Goal: Information Seeking & Learning: Check status

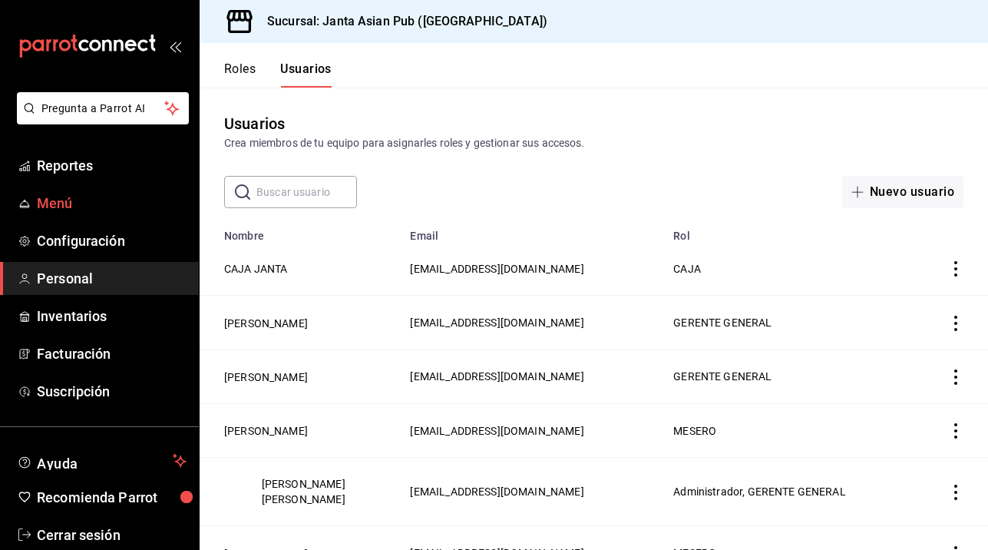
scroll to position [664, 0]
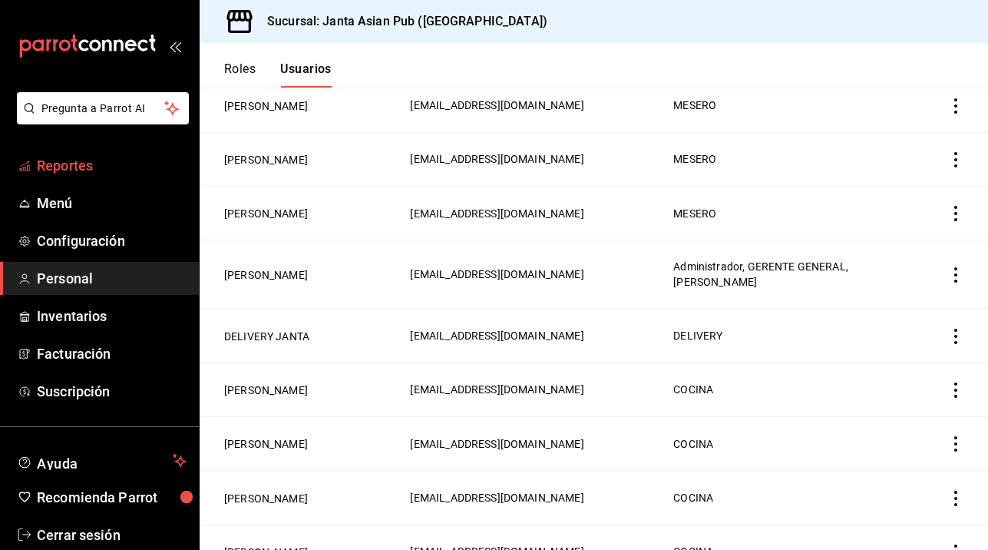
click at [79, 174] on span "Reportes" at bounding box center [112, 165] width 150 height 21
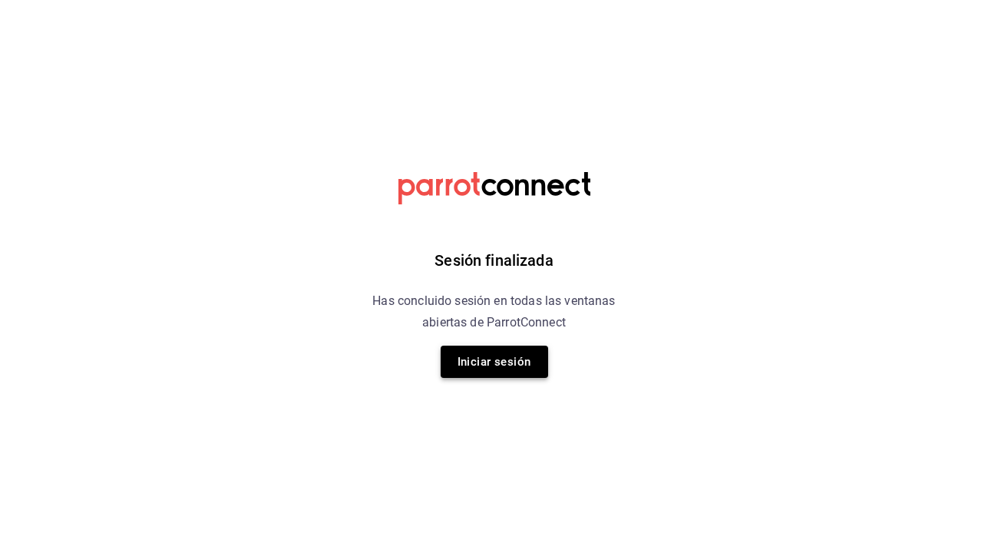
click at [494, 367] on button "Iniciar sesión" at bounding box center [495, 362] width 108 height 32
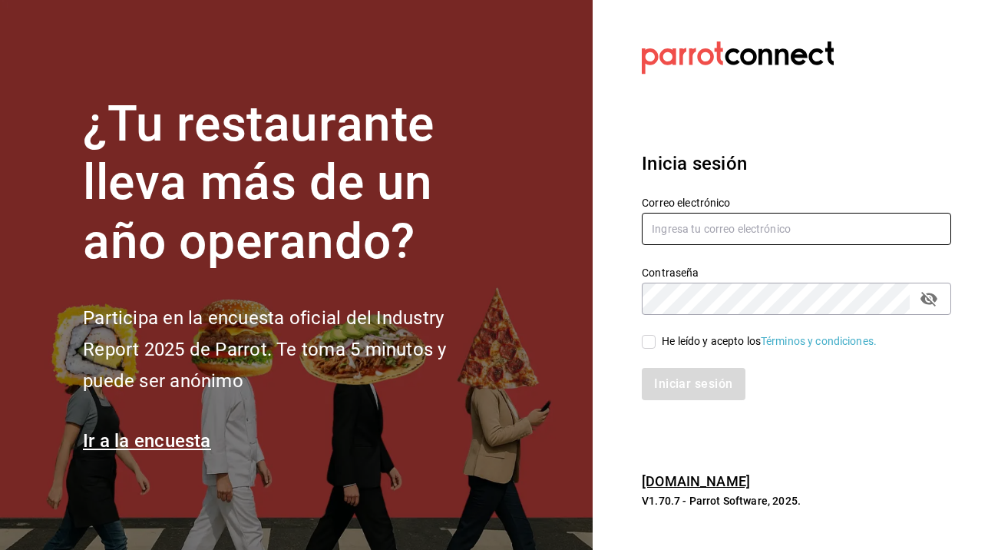
type input "administracion@sushizone.com"
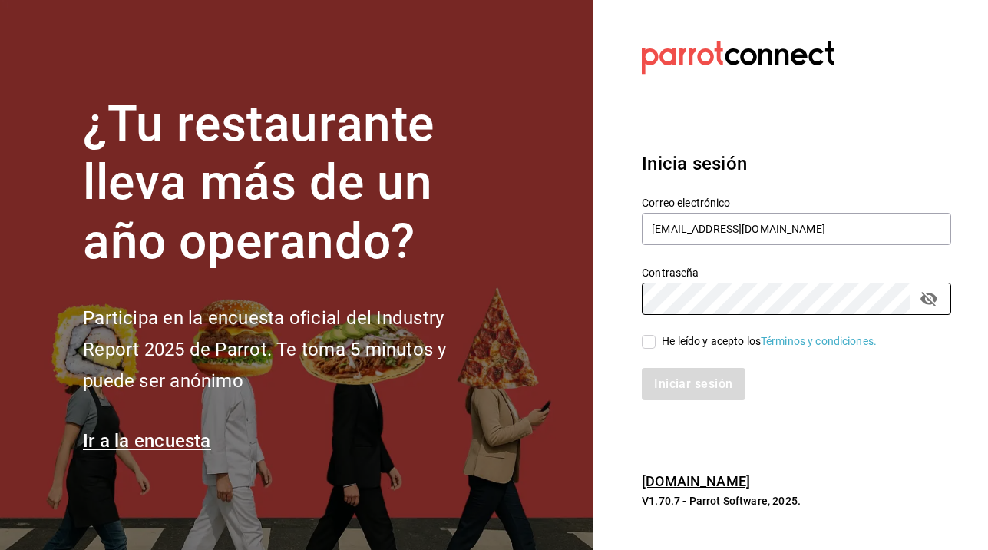
click at [644, 340] on input "He leído y acepto los Términos y condiciones." at bounding box center [649, 342] width 14 height 14
checkbox input "true"
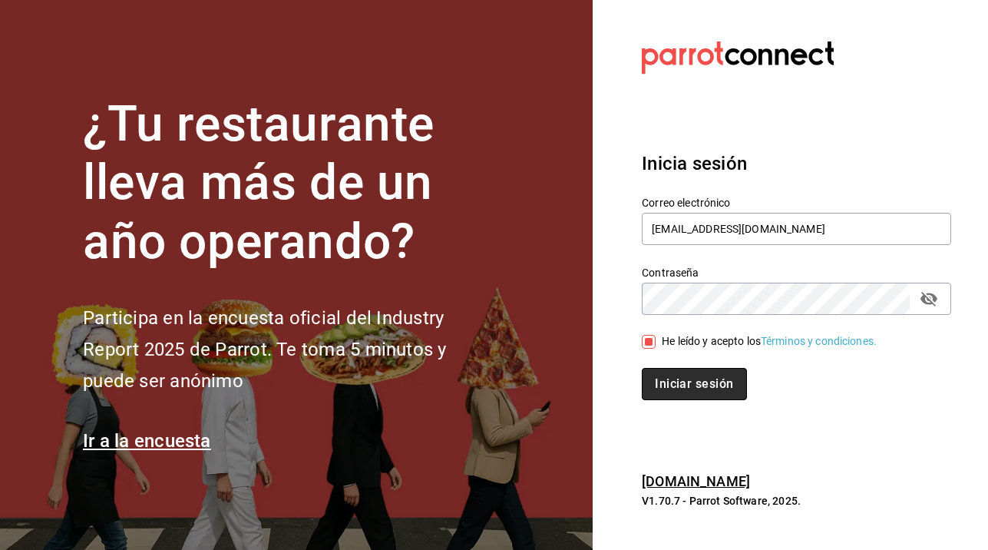
click at [701, 387] on button "Iniciar sesión" at bounding box center [694, 384] width 104 height 32
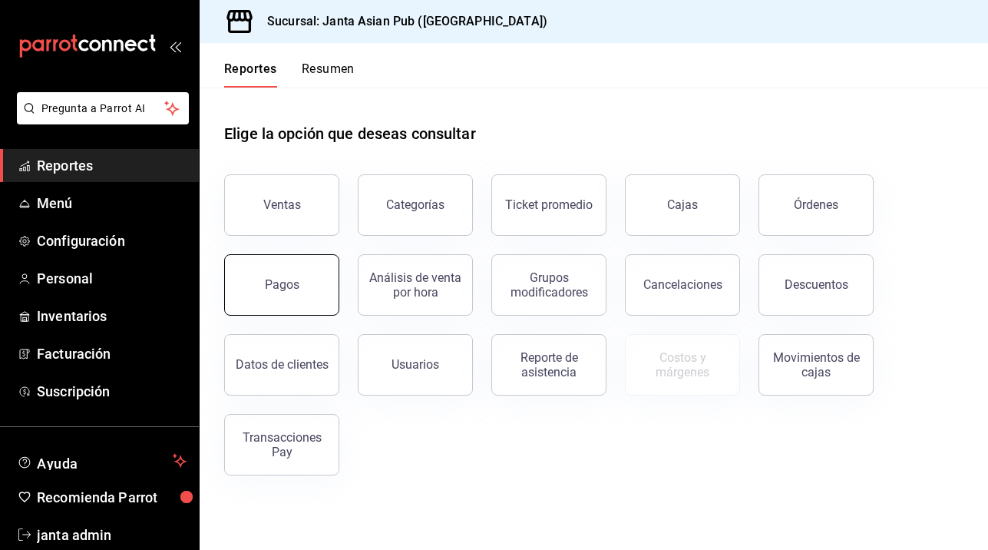
click at [296, 294] on button "Pagos" at bounding box center [281, 284] width 115 height 61
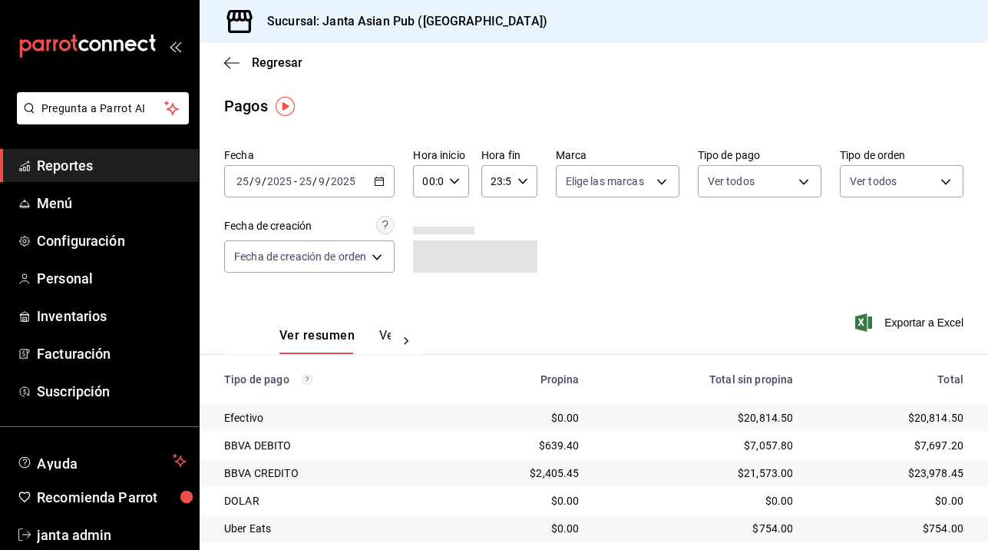
click at [380, 172] on div "[DATE] [DATE] - [DATE] [DATE]" at bounding box center [309, 181] width 170 height 32
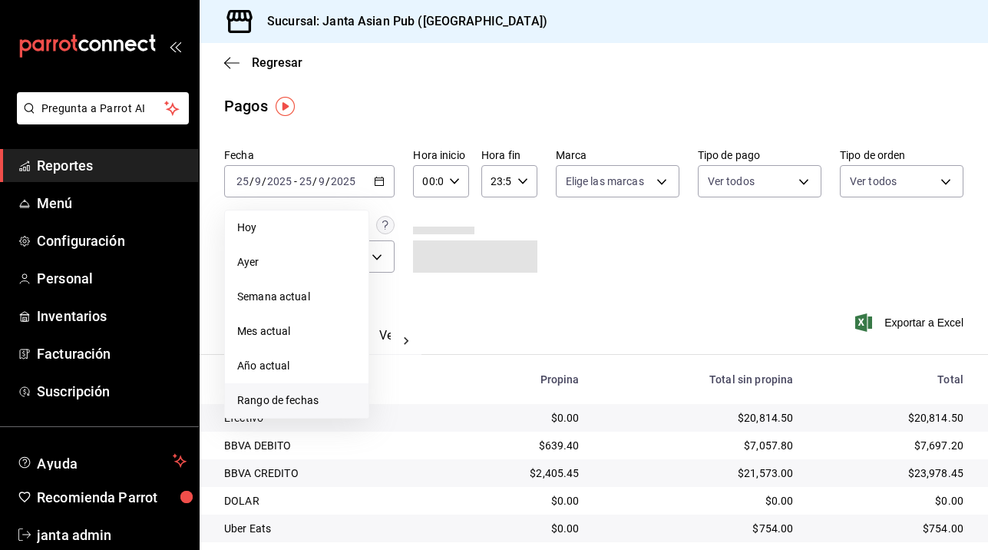
click at [266, 396] on span "Rango de fechas" at bounding box center [296, 400] width 119 height 16
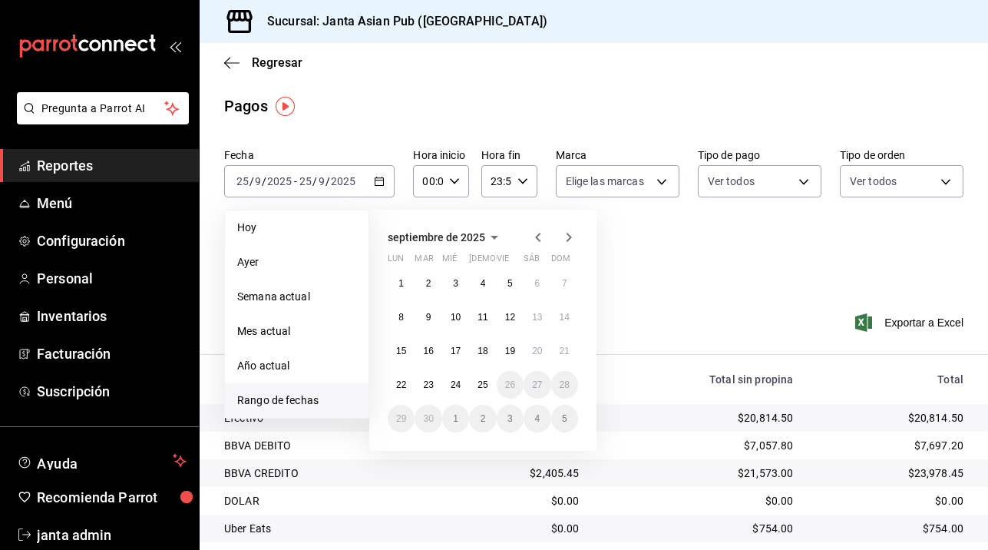
click at [411, 379] on button "22" at bounding box center [401, 385] width 27 height 28
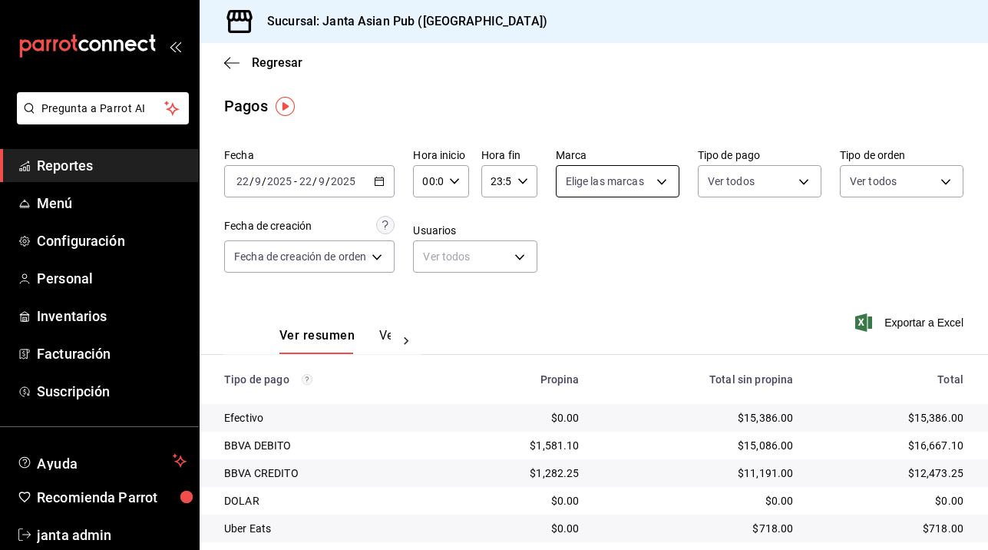
click at [661, 177] on body "Pregunta a Parrot AI Reportes Menú Configuración Personal Inventarios Facturaci…" at bounding box center [494, 275] width 988 height 550
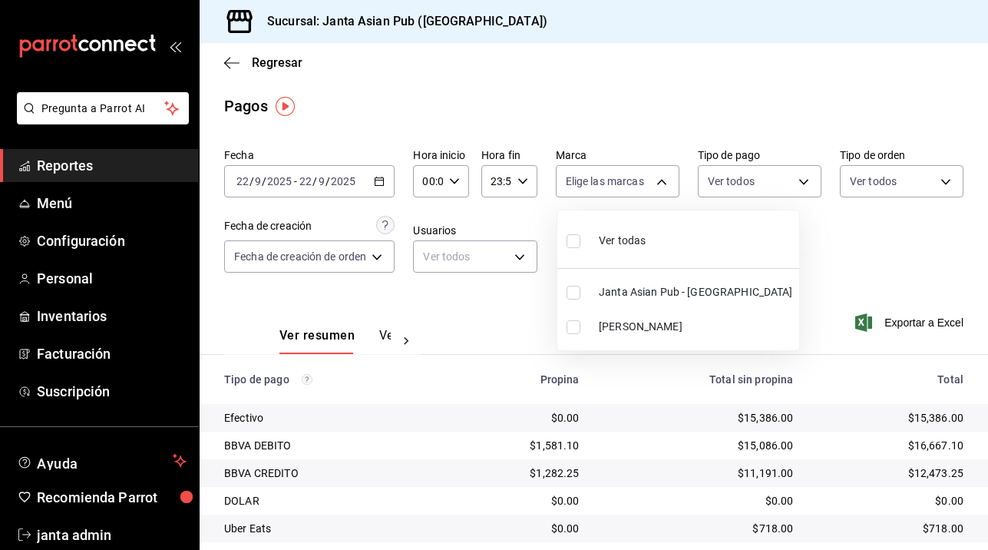
click at [575, 323] on input "checkbox" at bounding box center [574, 327] width 14 height 14
checkbox input "true"
type input "be46397b-311f-4062-b626-5c189c252b46"
click at [803, 174] on div at bounding box center [494, 275] width 988 height 550
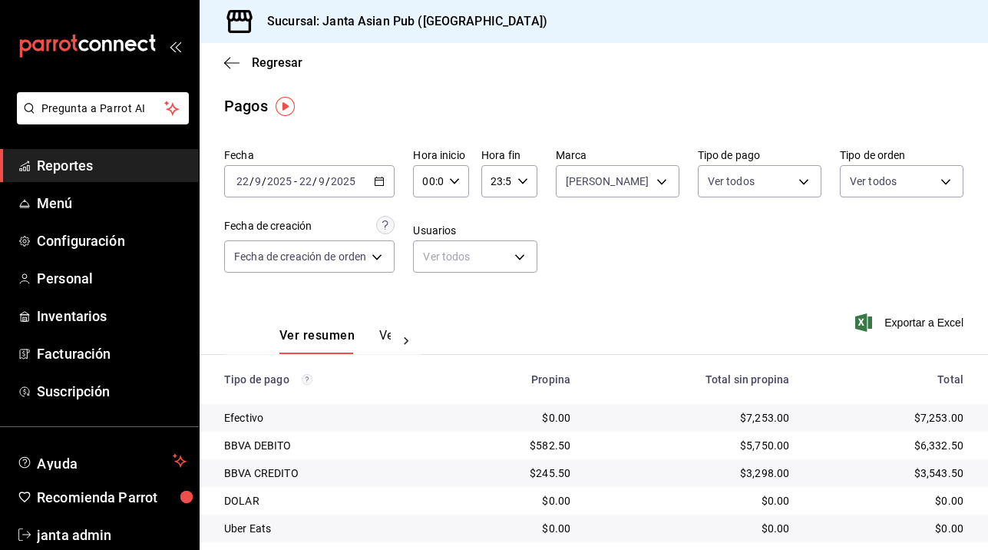
click at [803, 174] on body "Pregunta a Parrot AI Reportes Menú Configuración Personal Inventarios Facturaci…" at bounding box center [494, 275] width 988 height 550
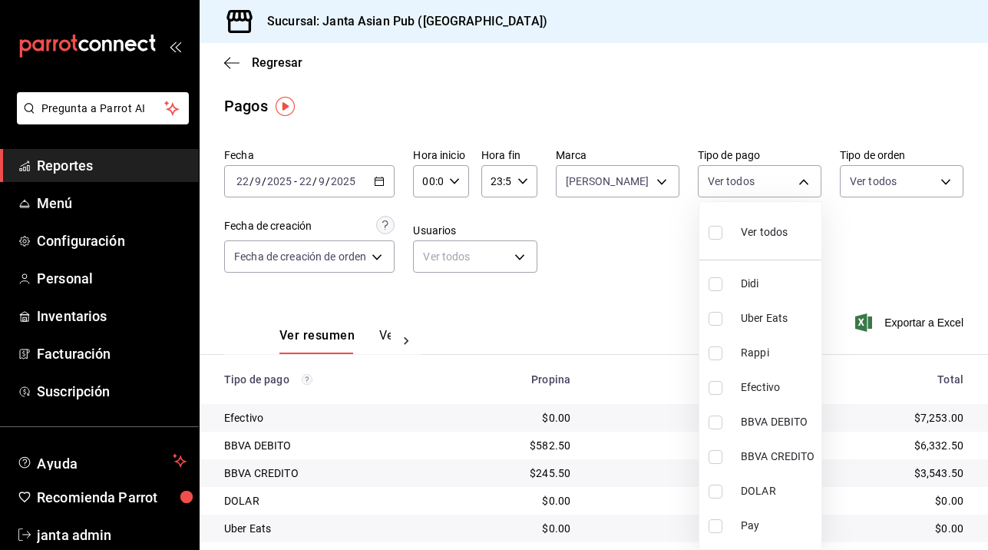
click at [719, 234] on input "checkbox" at bounding box center [716, 233] width 14 height 14
checkbox input "true"
type input "b0e7d0ea-07a7-42e7-ac8d-3a75448cedc8,2585e2d5-3b1c-41dc-91be-ace4fd3f126e,8b514…"
checkbox input "true"
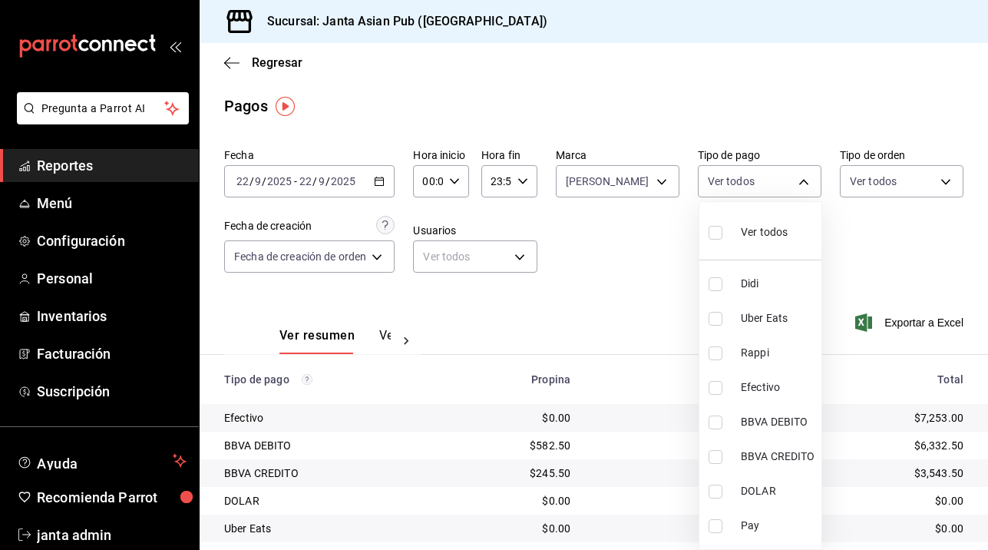
checkbox input "true"
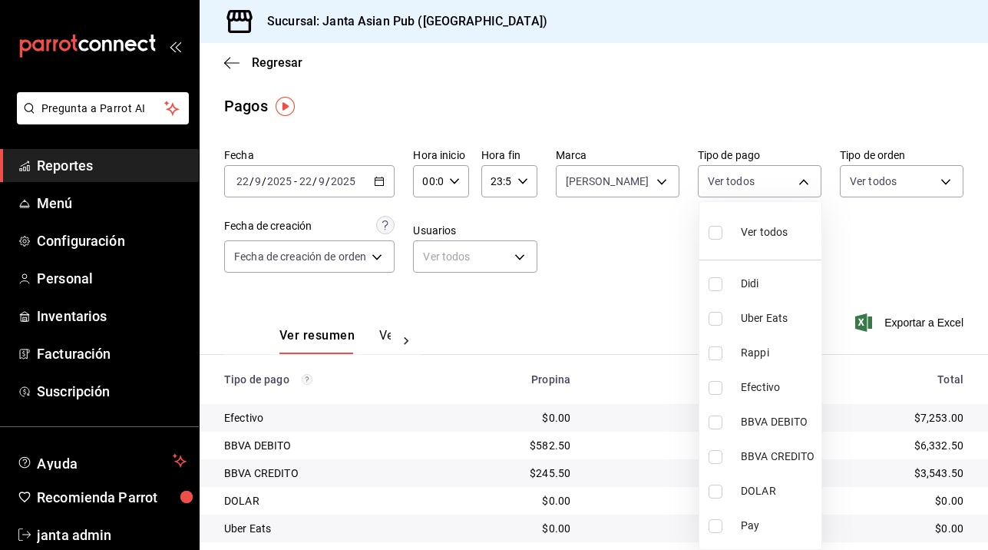
checkbox input "true"
click at [949, 182] on div at bounding box center [494, 275] width 988 height 550
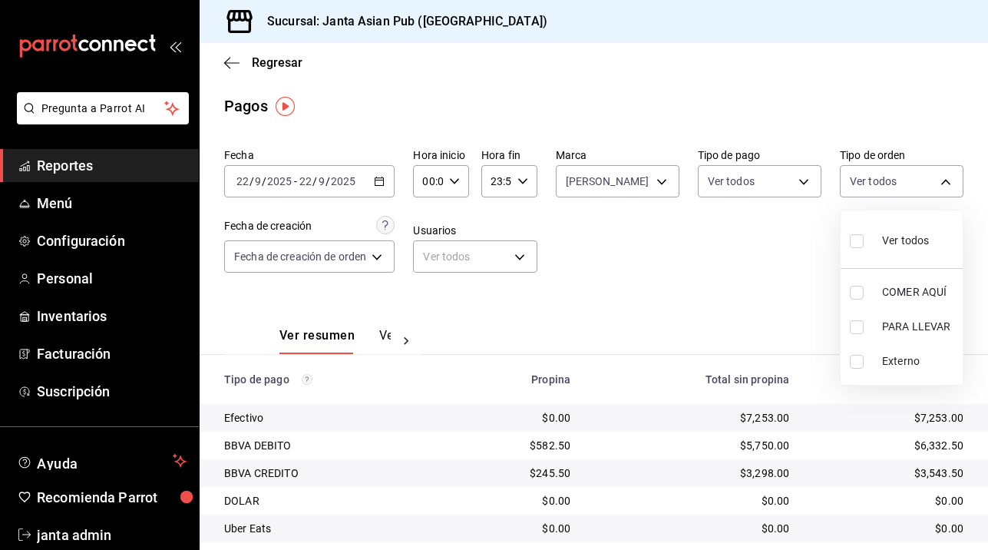
click at [949, 182] on body "Pregunta a Parrot AI Reportes Menú Configuración Personal Inventarios Facturaci…" at bounding box center [494, 275] width 988 height 550
click at [864, 241] on label at bounding box center [860, 241] width 20 height 22
click at [864, 241] on input "checkbox" at bounding box center [857, 241] width 14 height 14
checkbox input "false"
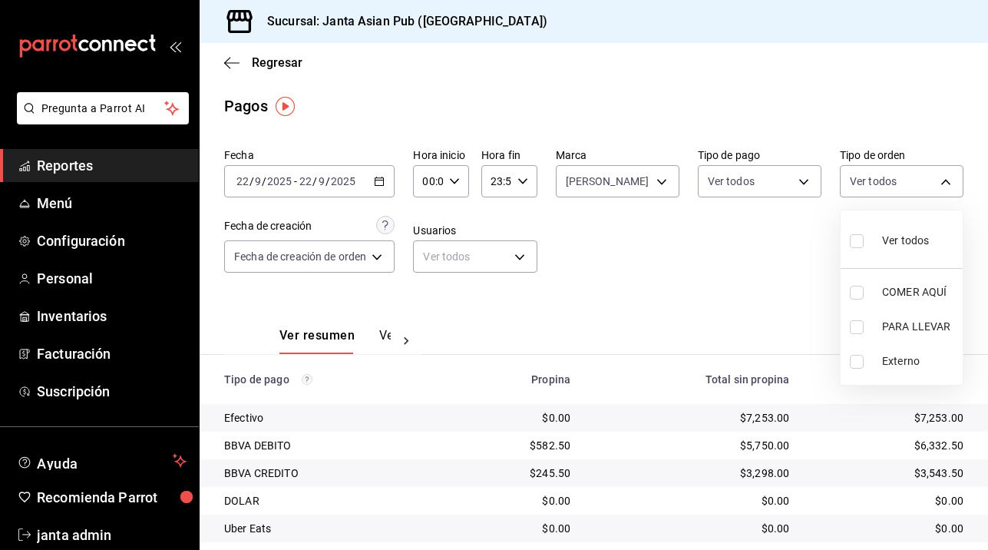
checkbox input "false"
click at [858, 239] on input "checkbox" at bounding box center [857, 241] width 14 height 14
checkbox input "true"
type input "cecbe1d2-0685-4b91-9b18-30ed67a7ce8a,c7915639-2b54-4f57-83bf-29acfaaa6073,EXTER…"
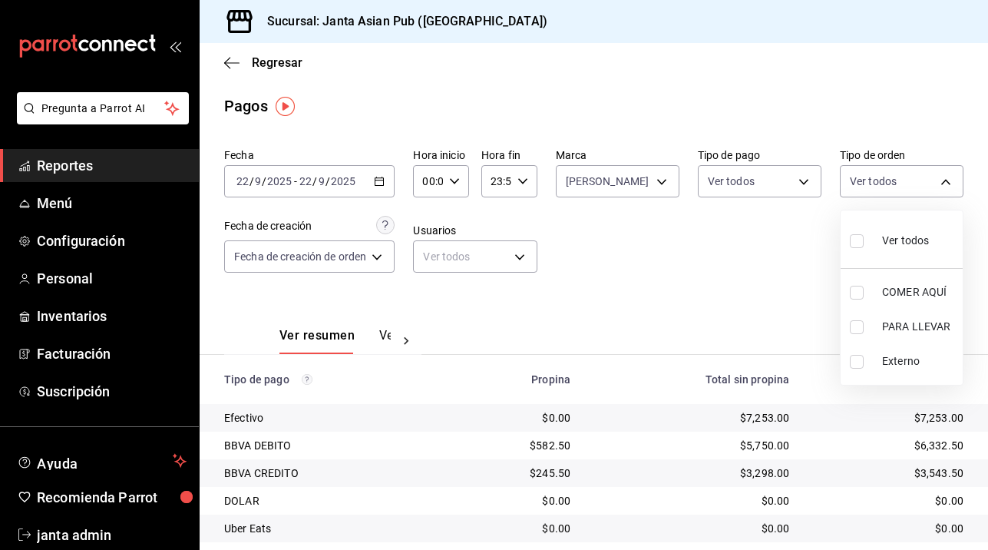
checkbox input "true"
click at [665, 435] on div at bounding box center [494, 275] width 988 height 550
click at [651, 280] on div at bounding box center [494, 275] width 988 height 550
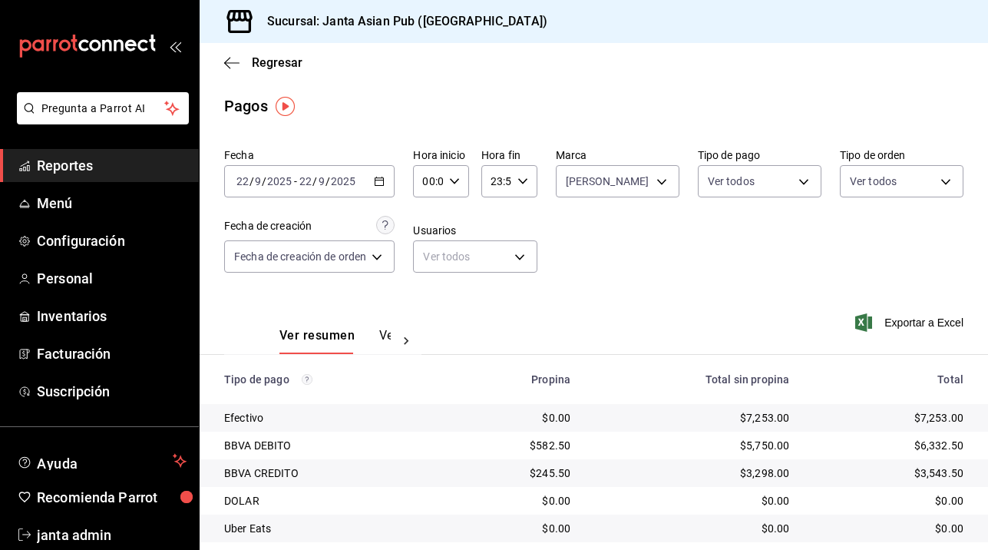
click at [635, 286] on div "Fecha 2025-09-22 22 / 9 / 2025 - 2025-09-22 22 / 9 / 2025 Hora inicio 00:00 Hor…" at bounding box center [594, 216] width 740 height 149
click at [608, 459] on td "$5,750.00" at bounding box center [692, 446] width 219 height 28
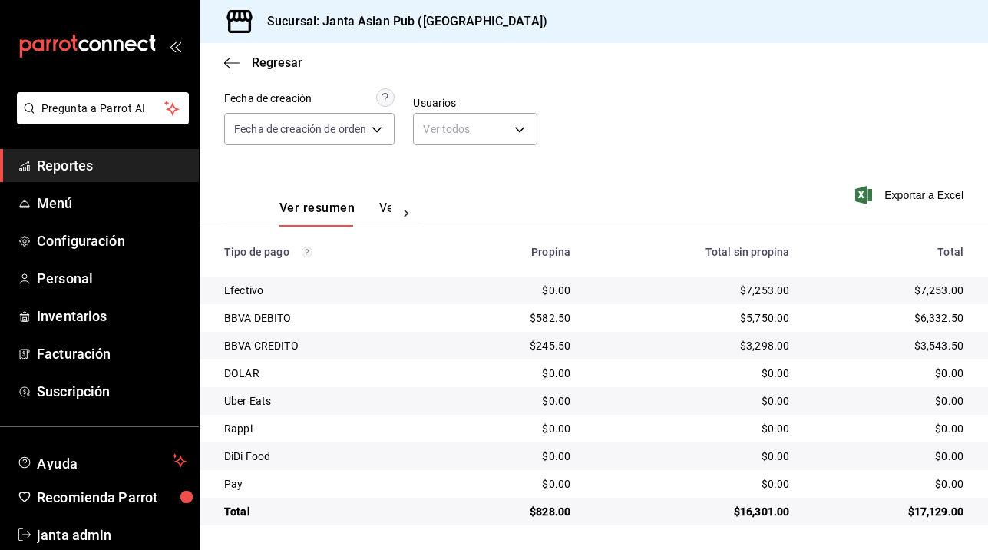
scroll to position [127, 0]
click at [384, 123] on body "Pregunta a Parrot AI Reportes Menú Configuración Personal Inventarios Facturaci…" at bounding box center [494, 275] width 988 height 550
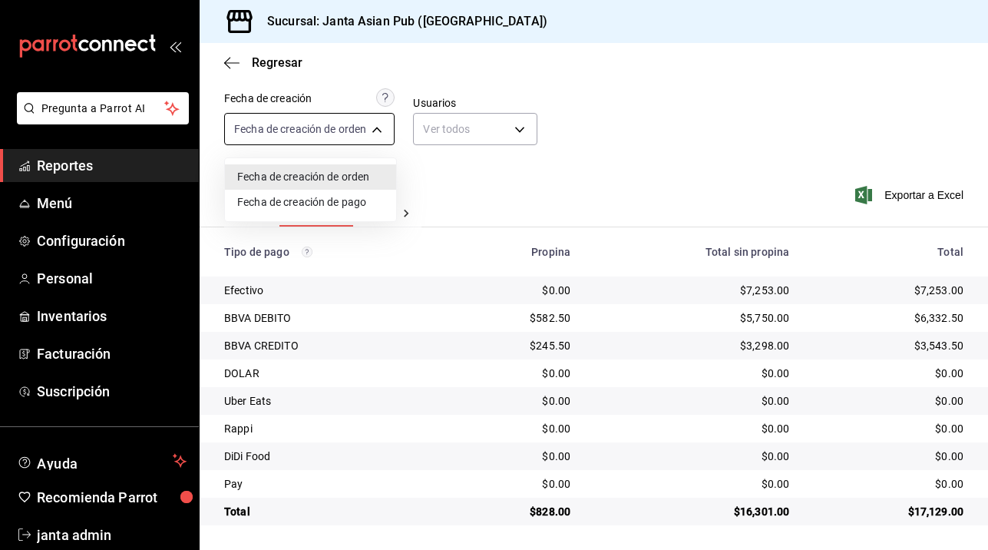
click at [384, 123] on div at bounding box center [494, 275] width 988 height 550
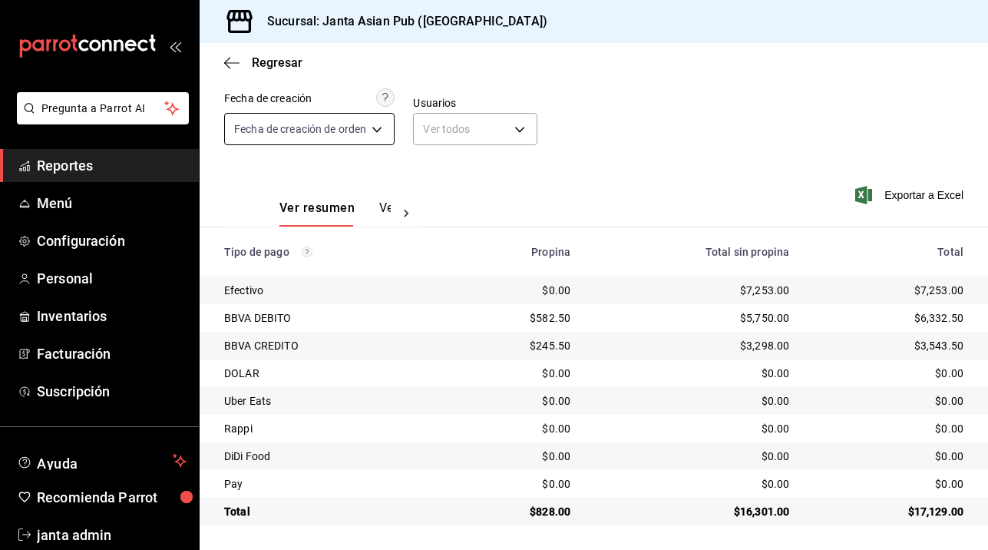
click at [312, 124] on body "Pregunta a Parrot AI Reportes Menú Configuración Personal Inventarios Facturaci…" at bounding box center [494, 275] width 988 height 550
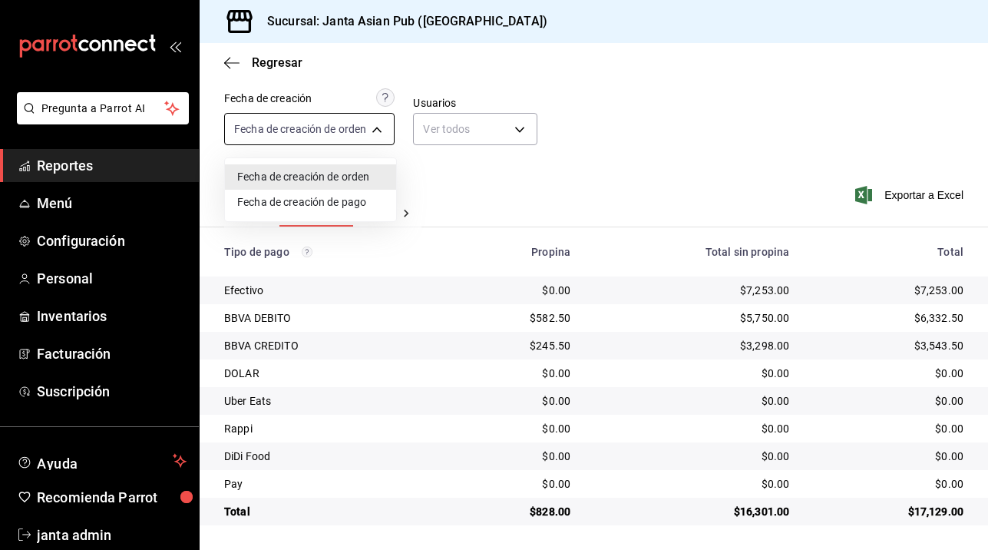
click at [312, 124] on div at bounding box center [494, 275] width 988 height 550
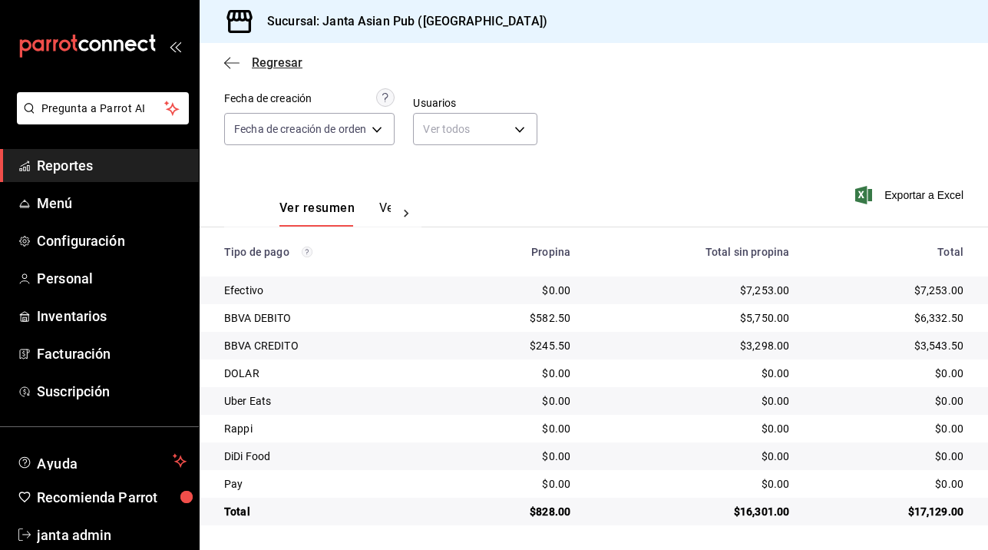
click at [226, 63] on icon "button" at bounding box center [231, 62] width 15 height 1
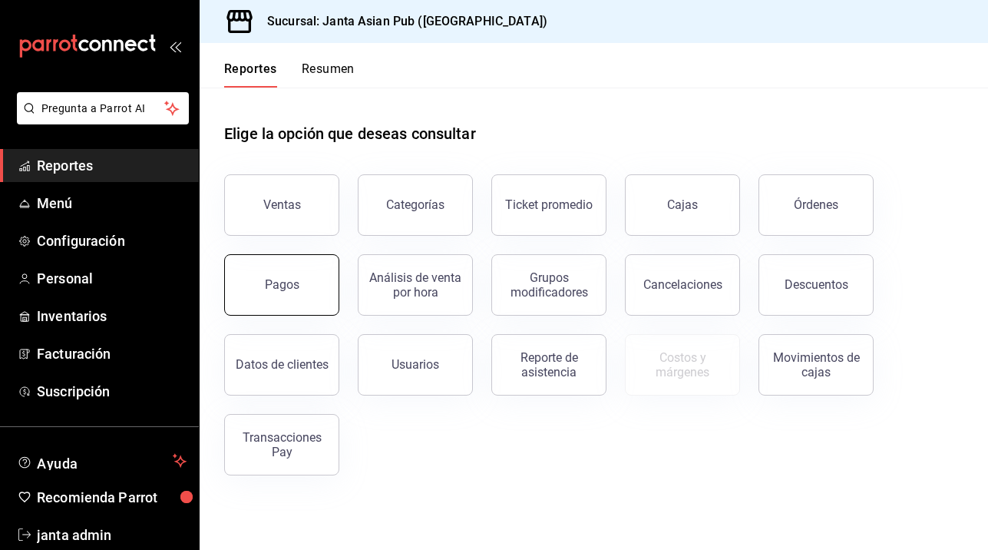
click at [293, 293] on button "Pagos" at bounding box center [281, 284] width 115 height 61
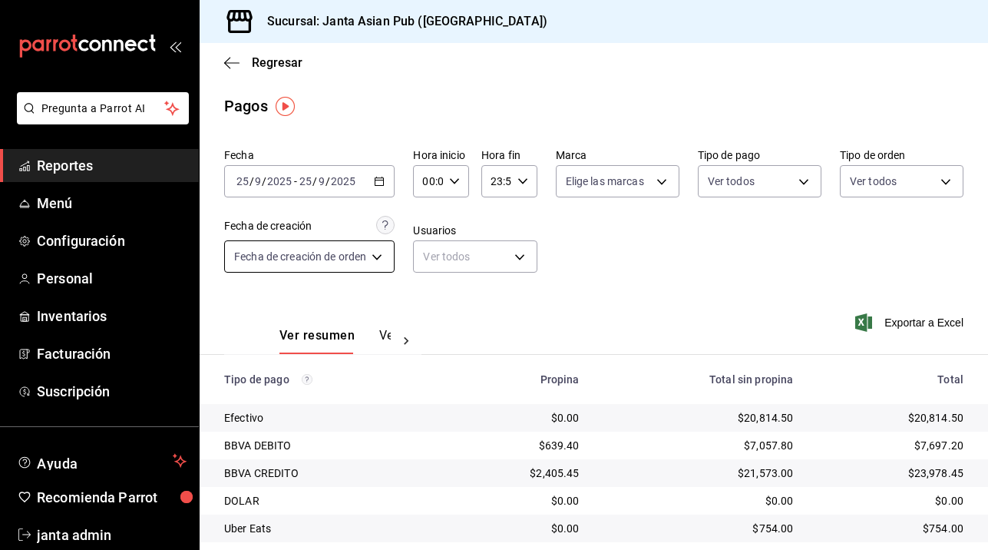
click at [383, 262] on body "Pregunta a Parrot AI Reportes Menú Configuración Personal Inventarios Facturaci…" at bounding box center [494, 275] width 988 height 550
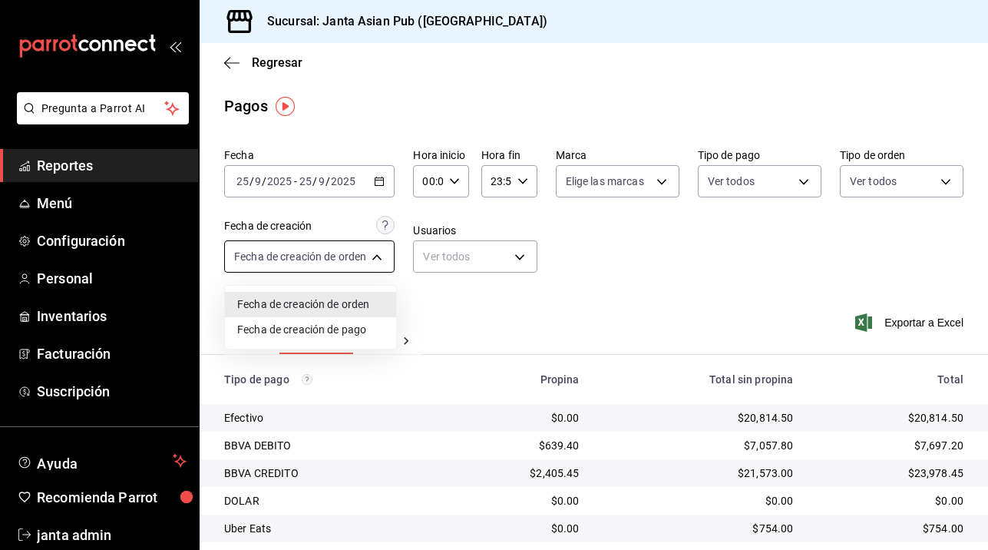
click at [383, 262] on div at bounding box center [494, 275] width 988 height 550
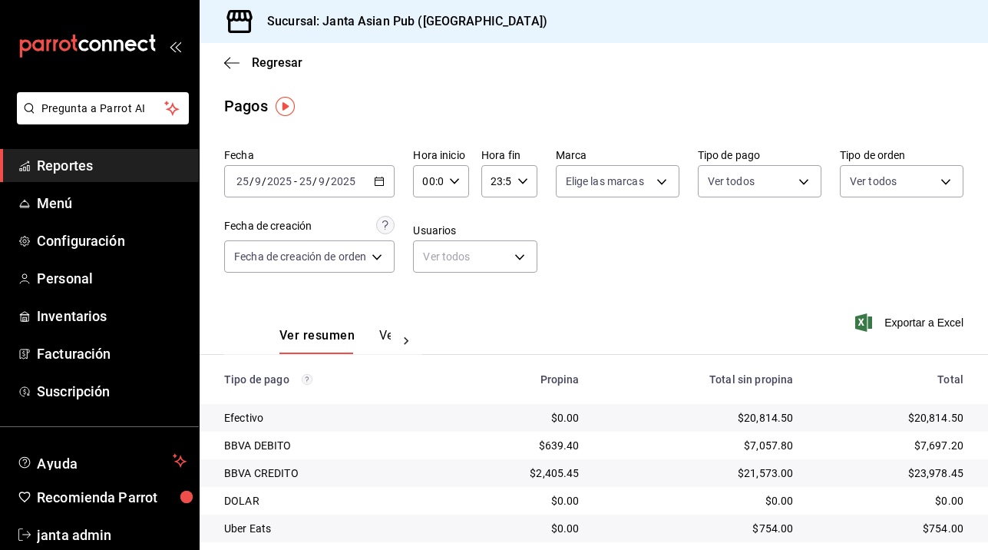
click at [379, 181] on icon "button" at bounding box center [379, 181] width 11 height 11
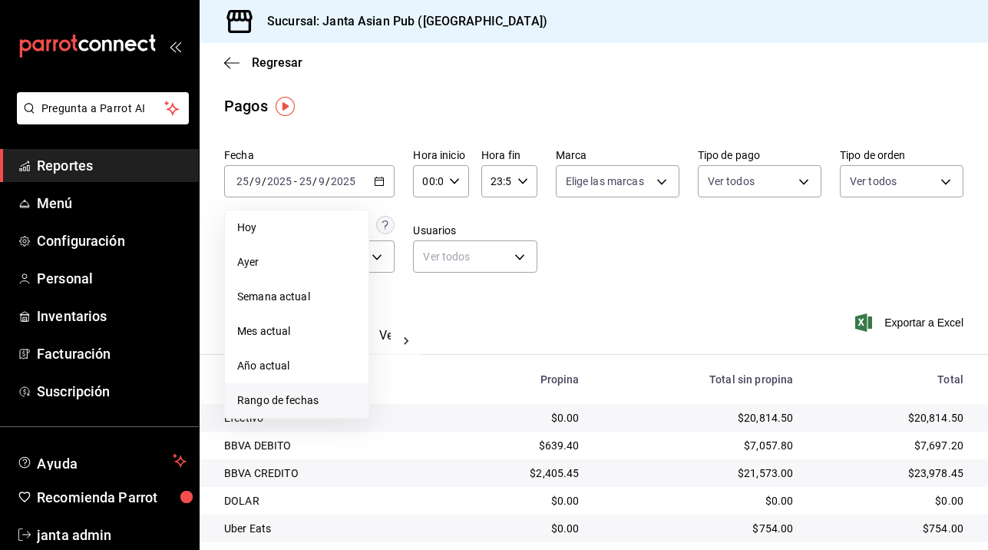
click at [270, 406] on span "Rango de fechas" at bounding box center [296, 400] width 119 height 16
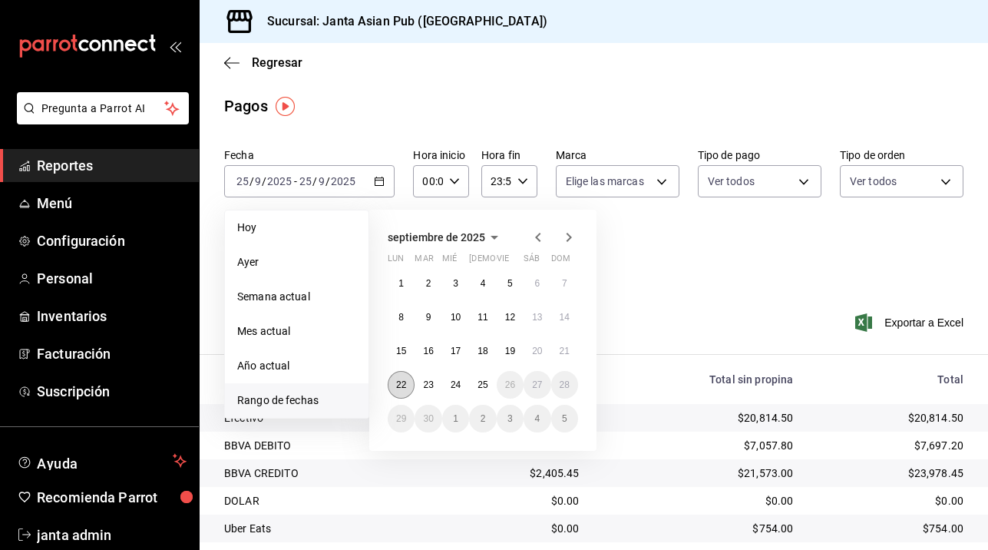
click at [397, 382] on abbr "22" at bounding box center [401, 384] width 10 height 11
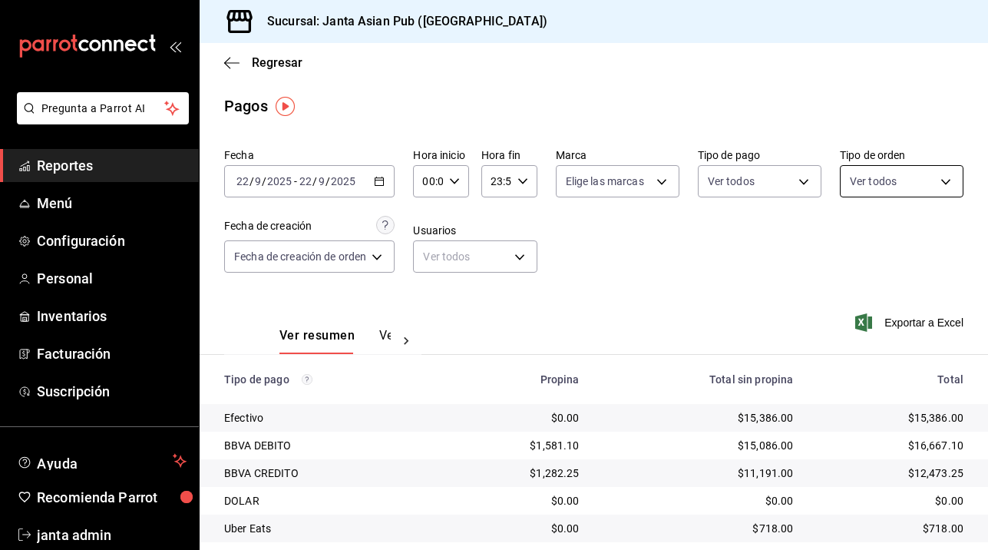
click at [950, 185] on body "Pregunta a Parrot AI Reportes Menú Configuración Personal Inventarios Facturaci…" at bounding box center [494, 275] width 988 height 550
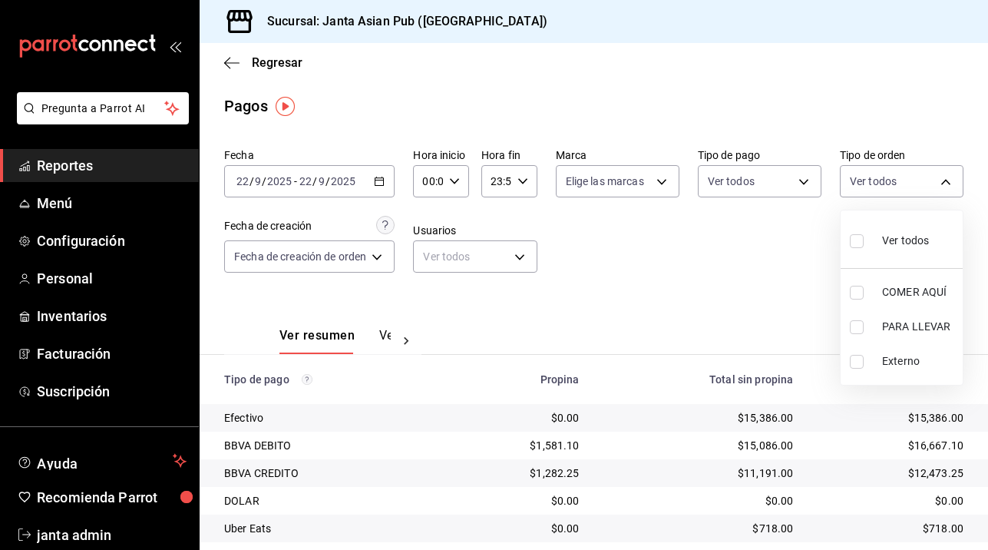
click at [862, 244] on input "checkbox" at bounding box center [857, 241] width 14 height 14
checkbox input "true"
type input "cecbe1d2-0685-4b91-9b18-30ed67a7ce8a,c7915639-2b54-4f57-83bf-29acfaaa6073,EXTER…"
checkbox input "true"
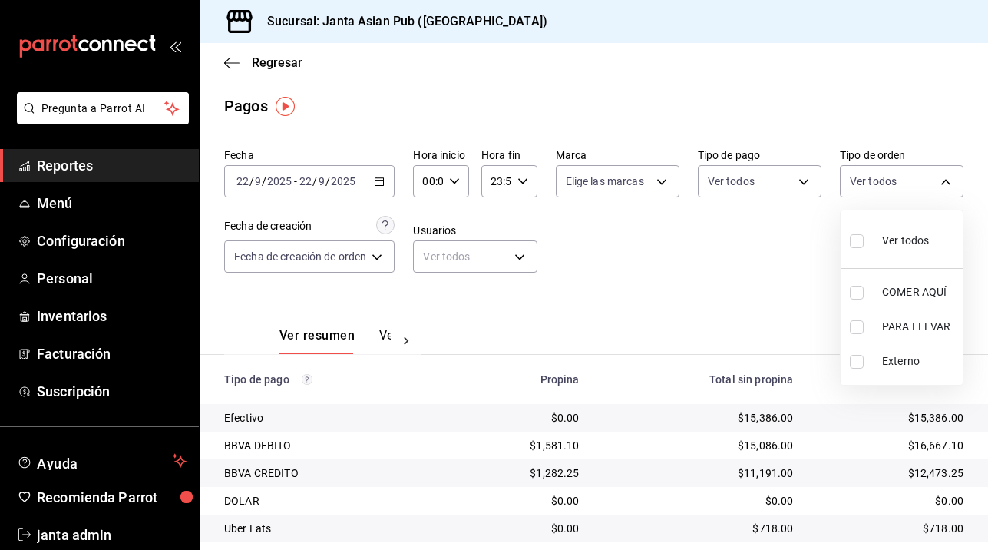
checkbox input "true"
click at [805, 191] on div at bounding box center [494, 275] width 988 height 550
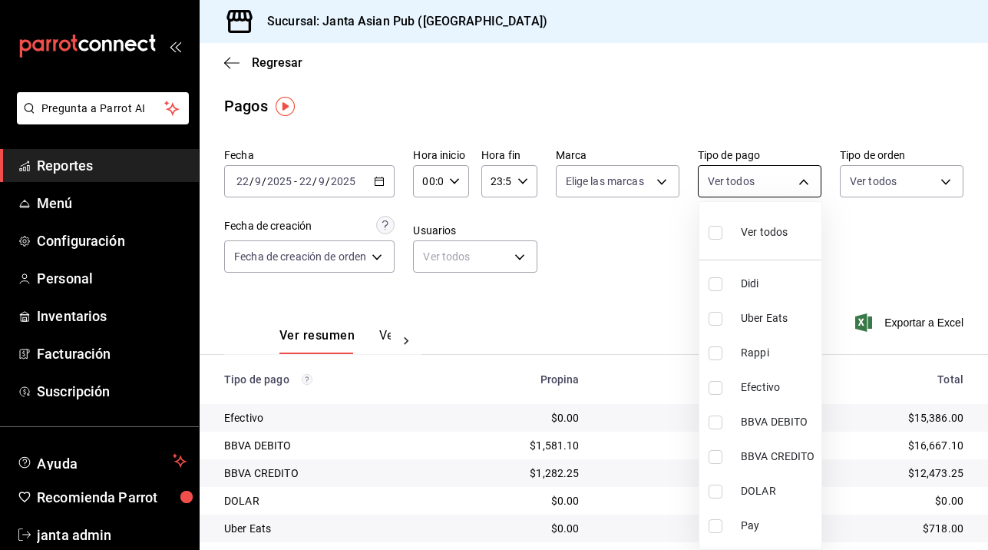
click at [806, 180] on body "Pregunta a Parrot AI Reportes Menú Configuración Personal Inventarios Facturaci…" at bounding box center [494, 275] width 988 height 550
click at [712, 231] on input "checkbox" at bounding box center [716, 233] width 14 height 14
checkbox input "true"
type input "b0e7d0ea-07a7-42e7-ac8d-3a75448cedc8,2585e2d5-3b1c-41dc-91be-ace4fd3f126e,8b514…"
checkbox input "true"
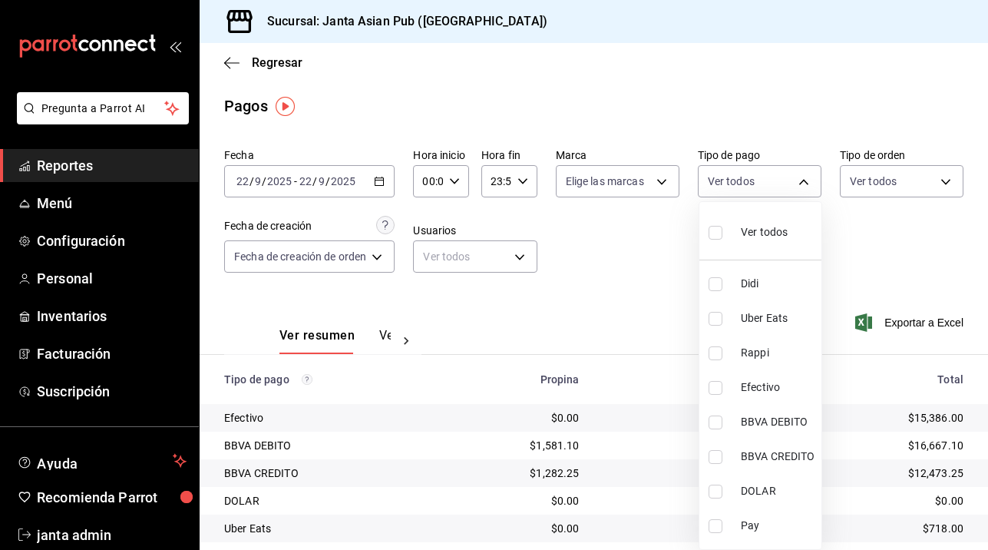
checkbox input "true"
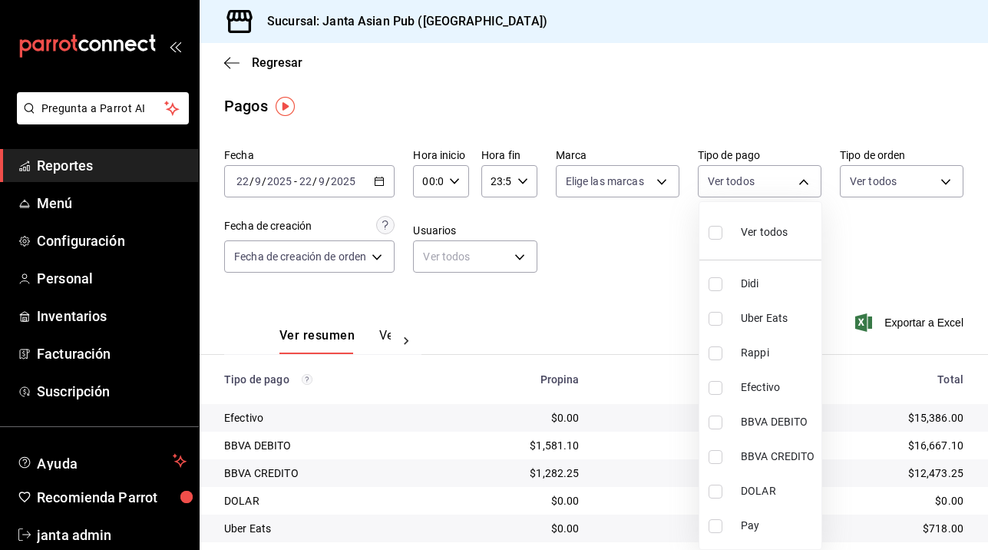
checkbox input "true"
click at [663, 185] on div at bounding box center [494, 275] width 988 height 550
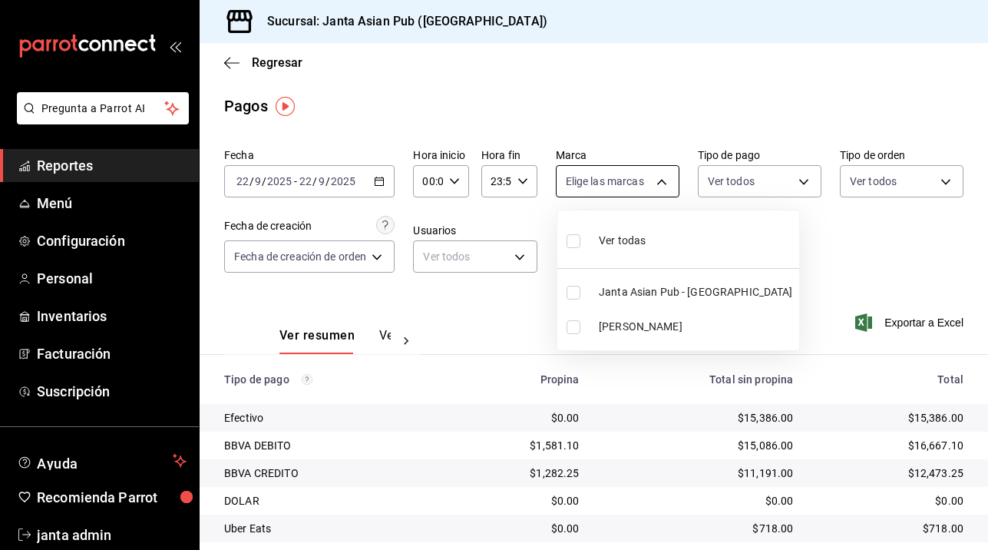
click at [663, 180] on body "Pregunta a Parrot AI Reportes Menú Configuración Personal Inventarios Facturaci…" at bounding box center [494, 275] width 988 height 550
click at [572, 328] on input "checkbox" at bounding box center [574, 327] width 14 height 14
checkbox input "true"
type input "be46397b-311f-4062-b626-5c189c252b46"
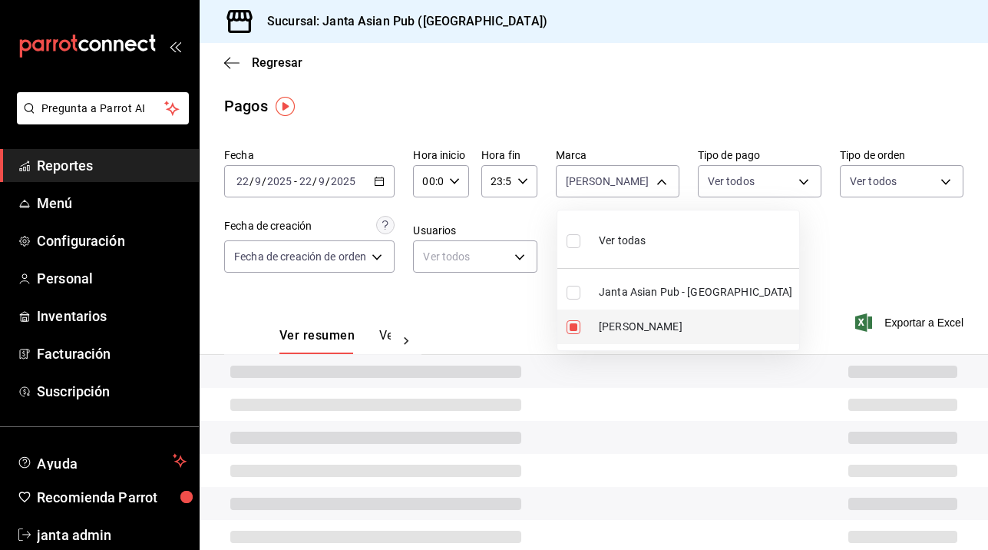
click at [572, 328] on input "checkbox" at bounding box center [574, 327] width 14 height 14
checkbox input "false"
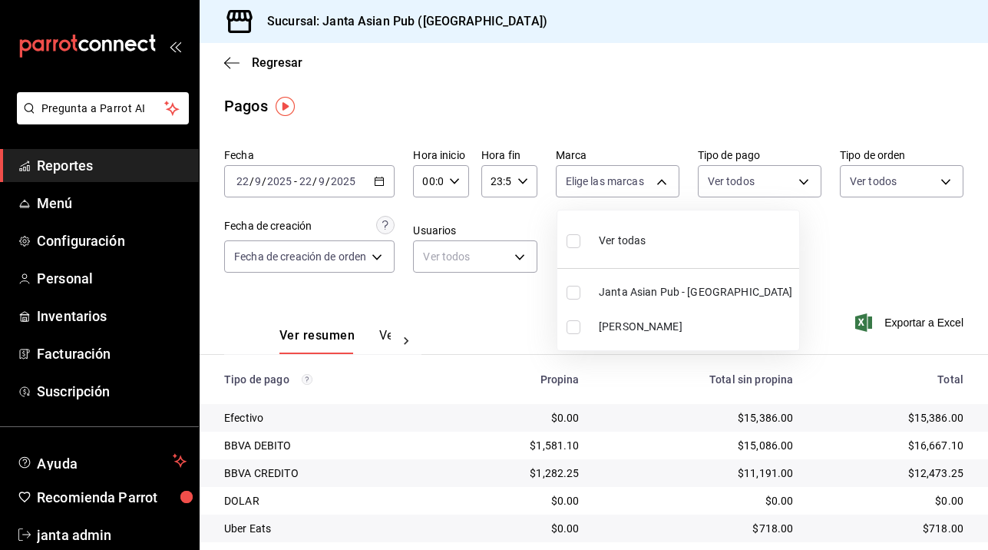
click at [573, 326] on input "checkbox" at bounding box center [574, 327] width 14 height 14
checkbox input "true"
type input "be46397b-311f-4062-b626-5c189c252b46"
click at [455, 489] on div at bounding box center [494, 275] width 988 height 550
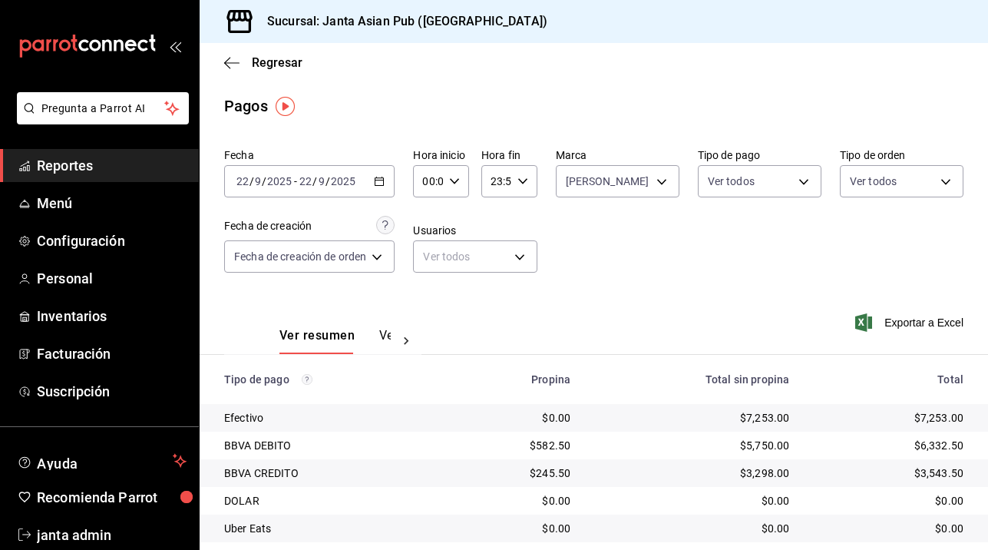
click at [452, 462] on td "$245.50" at bounding box center [517, 473] width 131 height 28
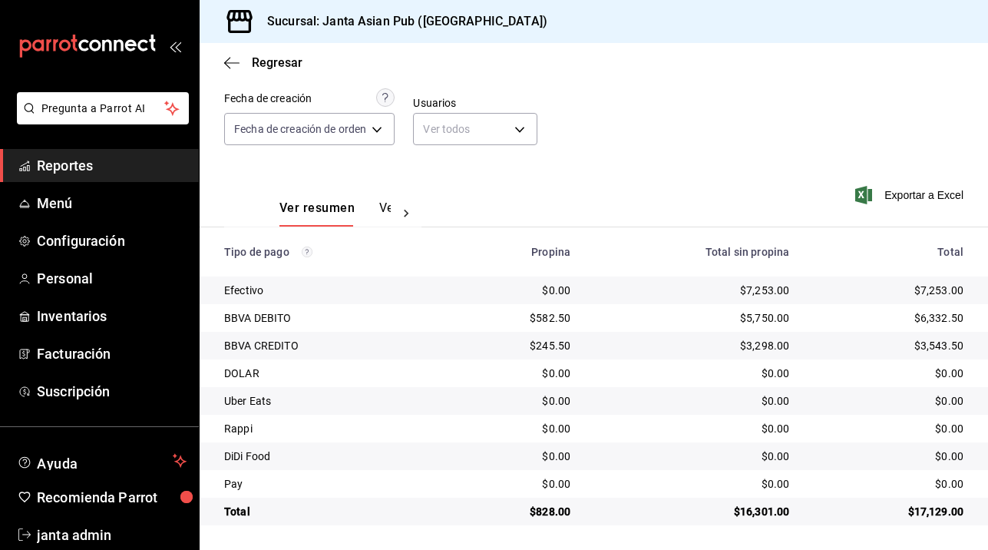
scroll to position [127, 0]
click at [625, 131] on div "Fecha 2025-09-22 22 / 9 / 2025 - 2025-09-22 22 / 9 / 2025 Hora inicio 00:00 Hor…" at bounding box center [594, 89] width 740 height 149
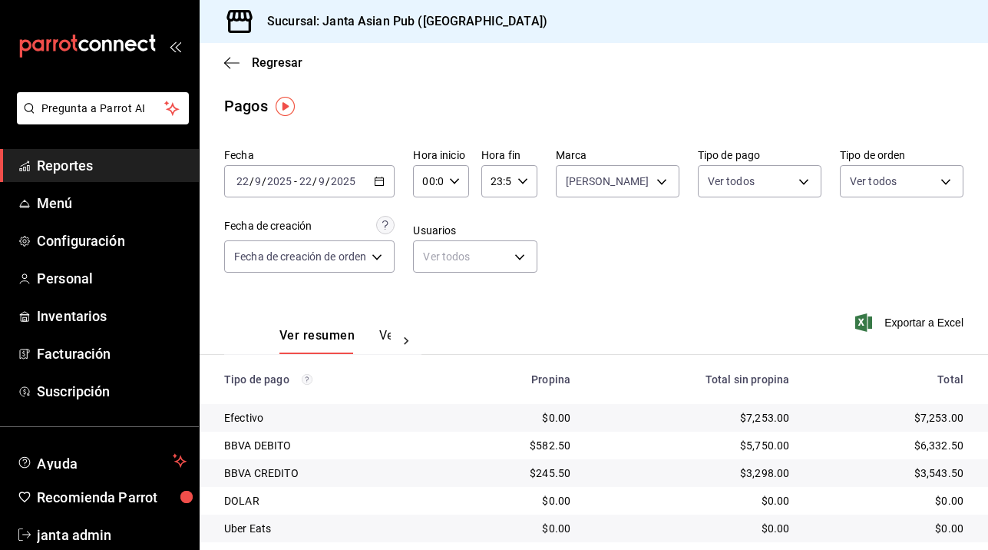
scroll to position [0, 0]
click at [229, 56] on icon "button" at bounding box center [231, 63] width 15 height 14
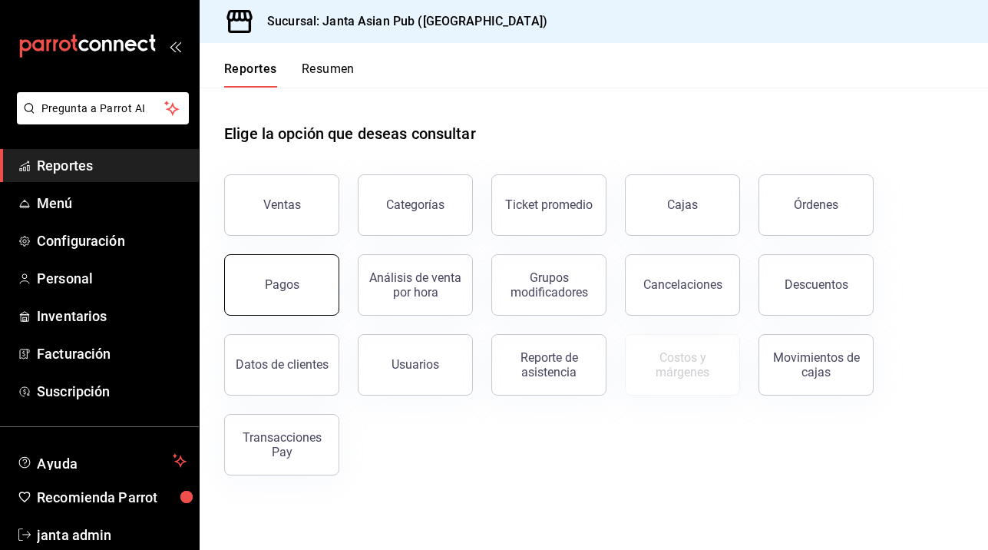
click at [283, 290] on div "Pagos" at bounding box center [282, 284] width 35 height 15
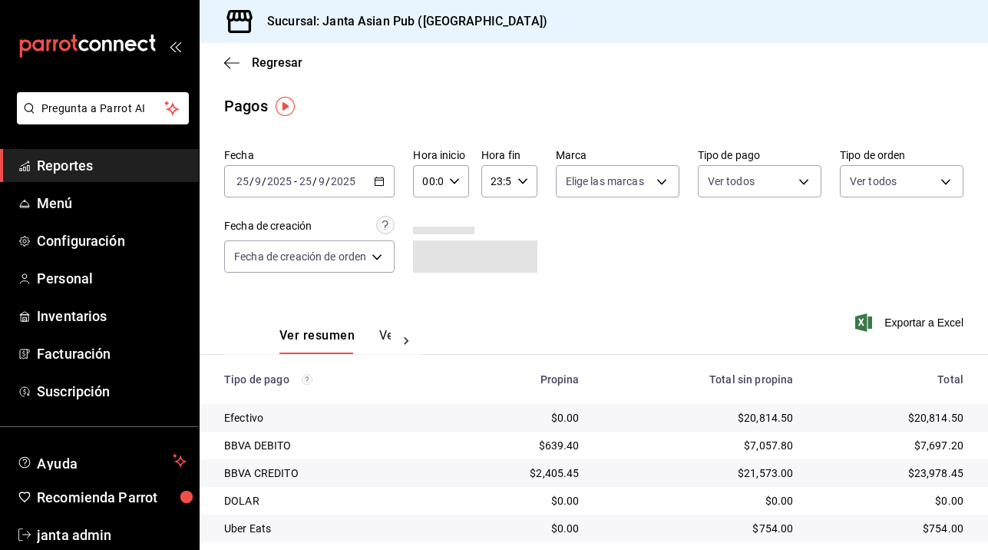
click at [377, 177] on \(Stroke\) "button" at bounding box center [376, 177] width 1 height 1
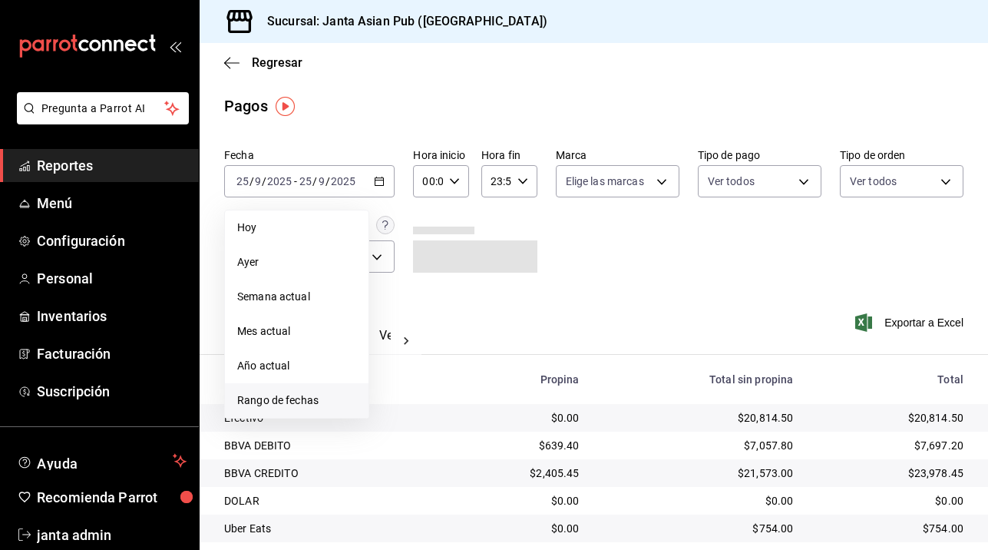
click at [266, 400] on span "Rango de fechas" at bounding box center [296, 400] width 119 height 16
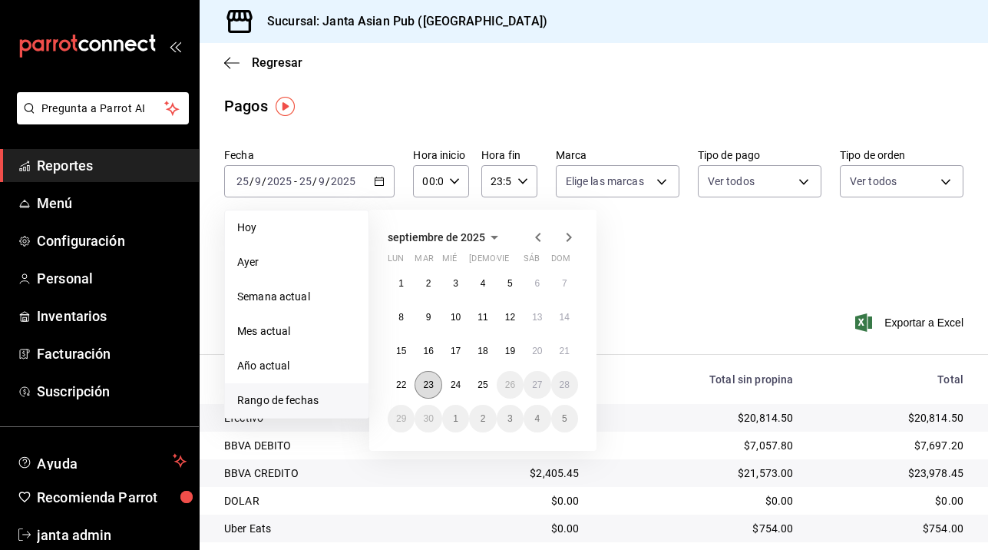
click at [428, 382] on abbr "23" at bounding box center [428, 384] width 10 height 11
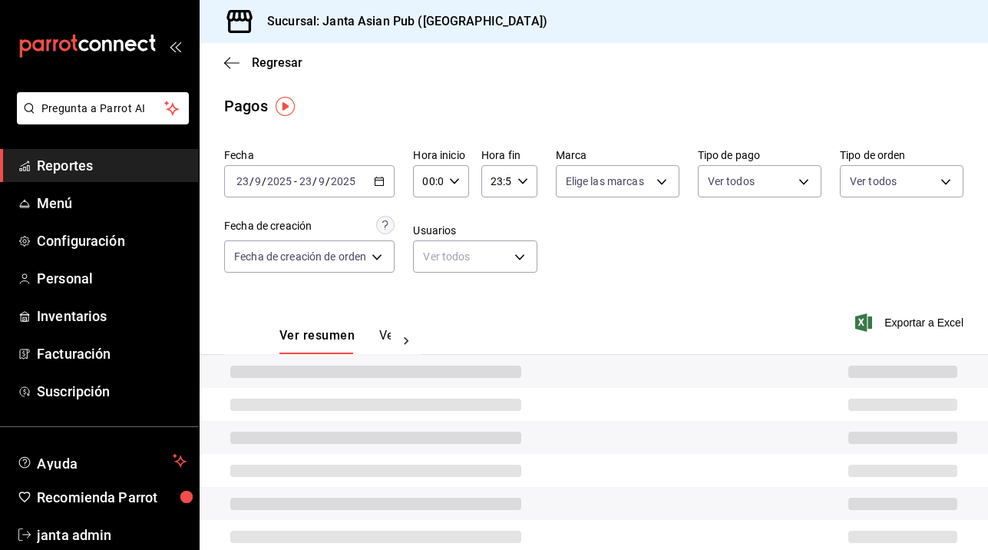
click at [428, 382] on div at bounding box center [594, 371] width 789 height 33
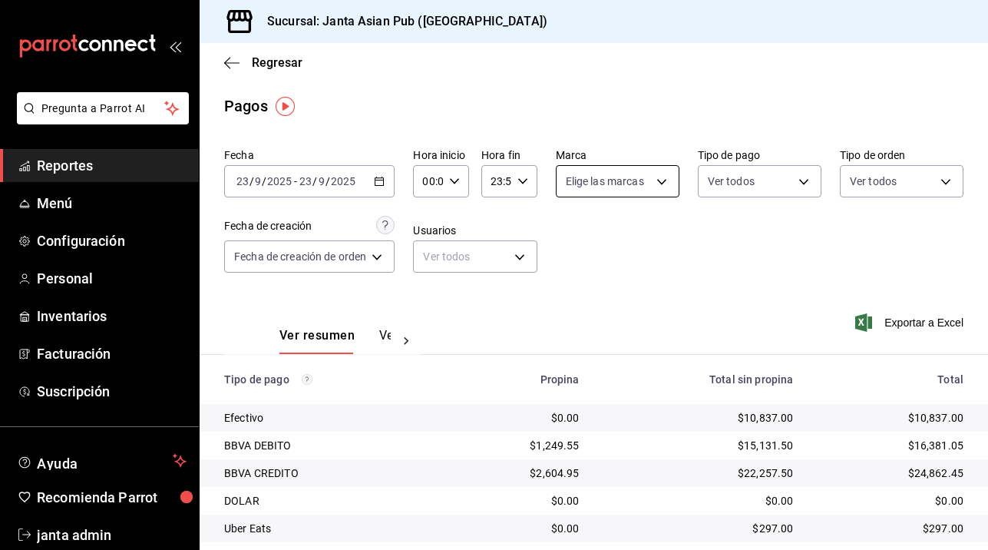
click at [663, 181] on body "Pregunta a Parrot AI Reportes Menú Configuración Personal Inventarios Facturaci…" at bounding box center [494, 275] width 988 height 550
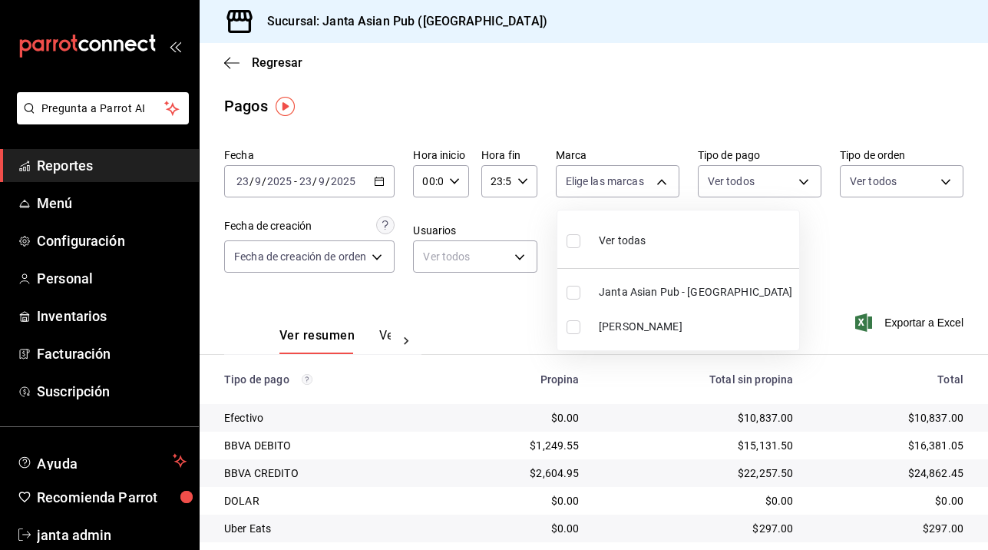
click at [575, 328] on input "checkbox" at bounding box center [574, 327] width 14 height 14
checkbox input "true"
type input "be46397b-311f-4062-b626-5c189c252b46"
click at [802, 179] on div at bounding box center [494, 275] width 988 height 550
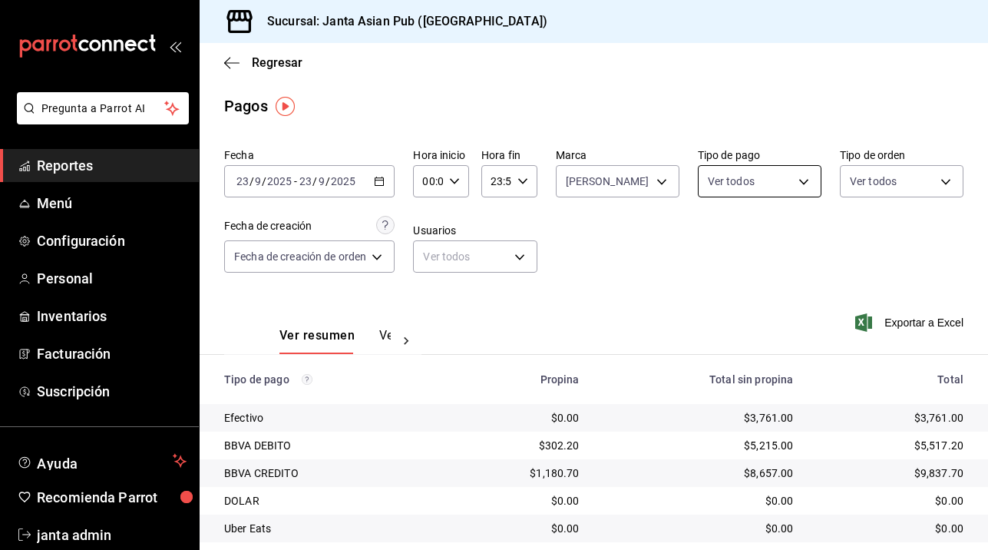
click at [813, 183] on body "Pregunta a Parrot AI Reportes Menú Configuración Personal Inventarios Facturaci…" at bounding box center [494, 275] width 988 height 550
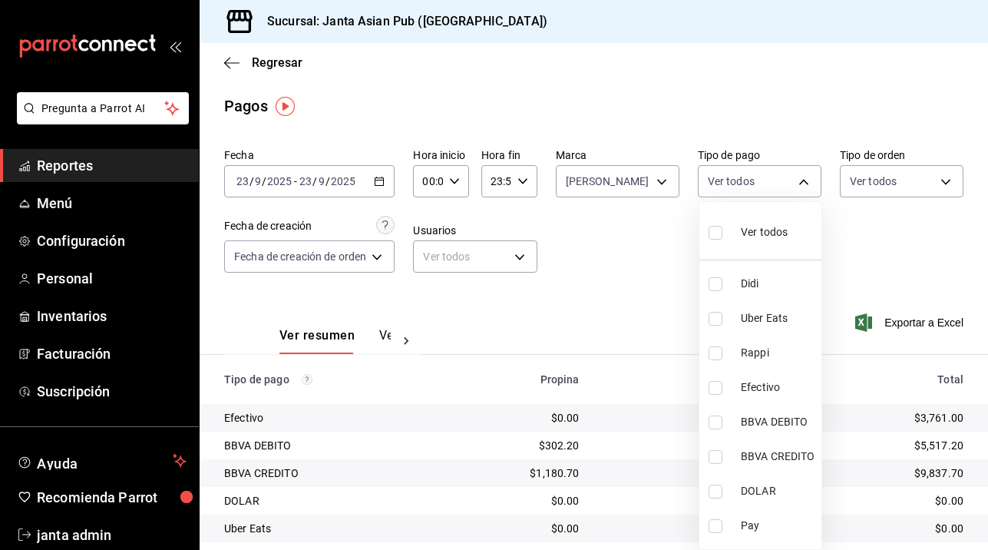
click at [711, 230] on input "checkbox" at bounding box center [716, 233] width 14 height 14
checkbox input "true"
type input "b0e7d0ea-07a7-42e7-ac8d-3a75448cedc8,2585e2d5-3b1c-41dc-91be-ace4fd3f126e,8b514…"
checkbox input "true"
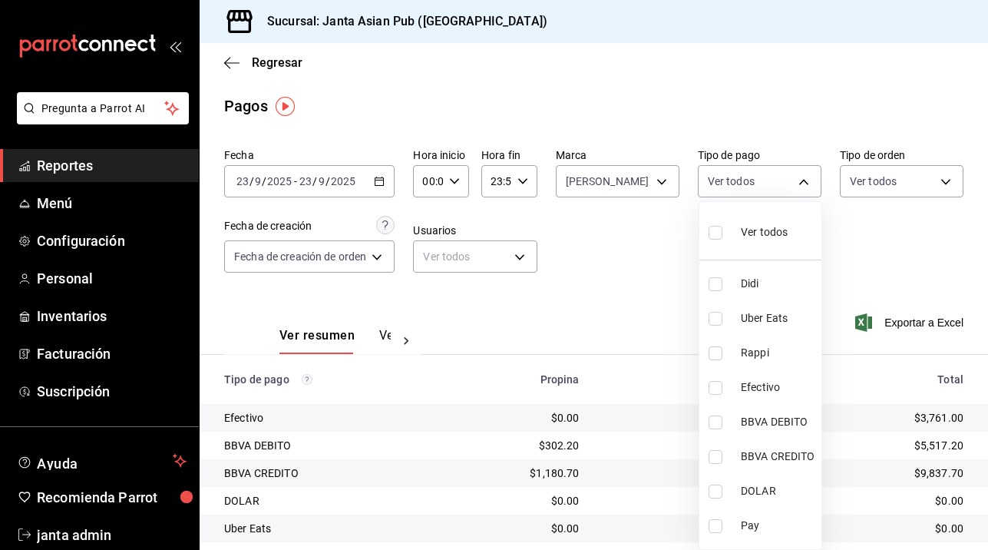
checkbox input "true"
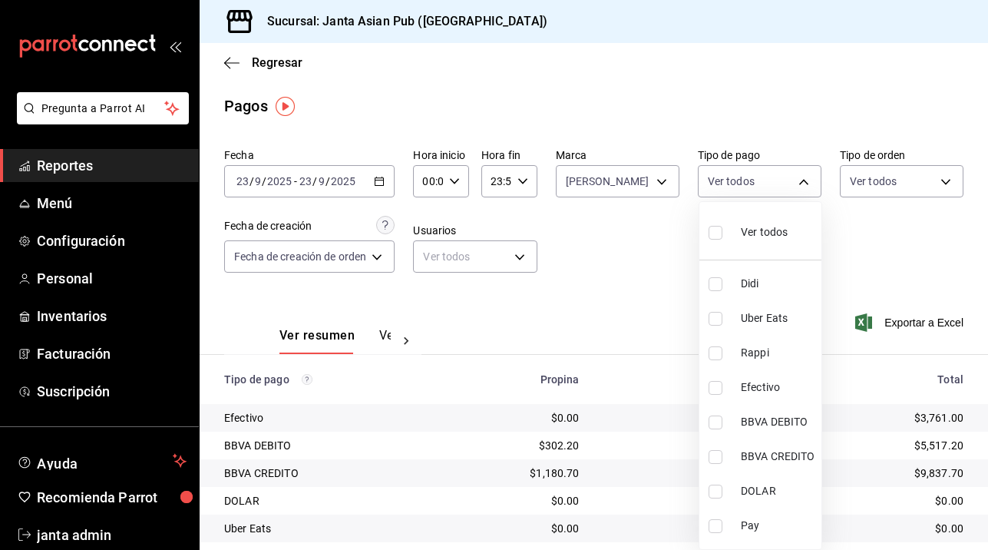
checkbox input "true"
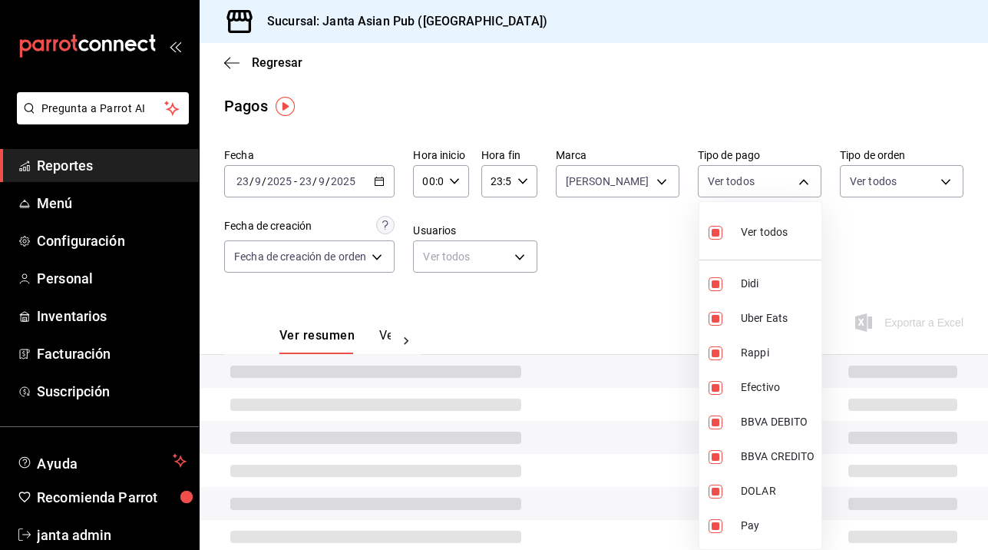
click at [711, 230] on input "checkbox" at bounding box center [716, 233] width 14 height 14
checkbox input "false"
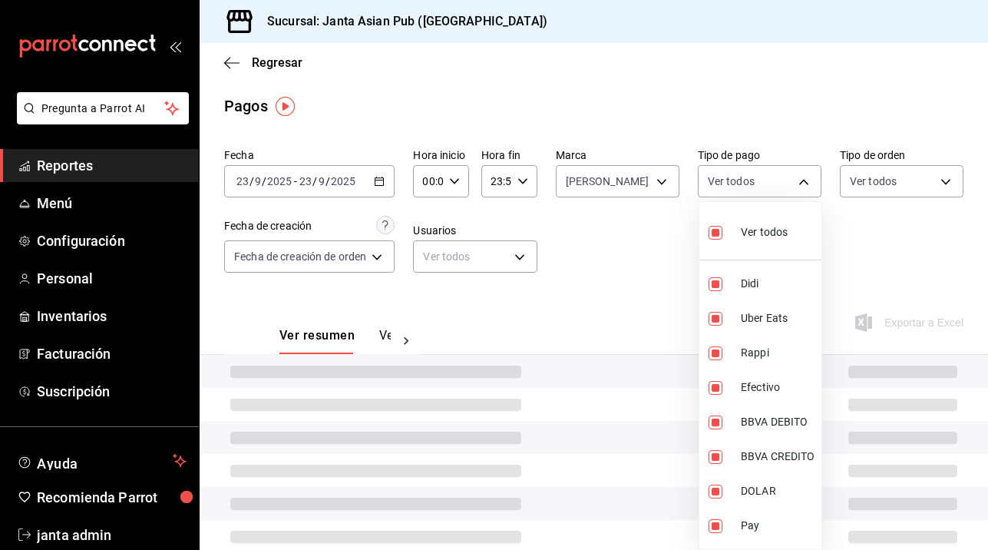
checkbox input "false"
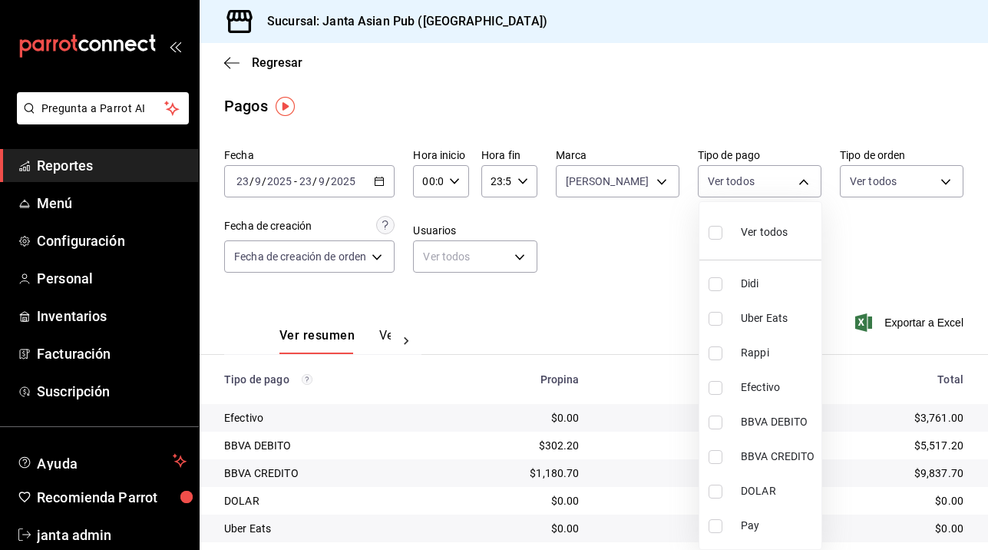
click at [711, 230] on input "checkbox" at bounding box center [716, 233] width 14 height 14
checkbox input "true"
type input "b0e7d0ea-07a7-42e7-ac8d-3a75448cedc8,2585e2d5-3b1c-41dc-91be-ace4fd3f126e,8b514…"
checkbox input "true"
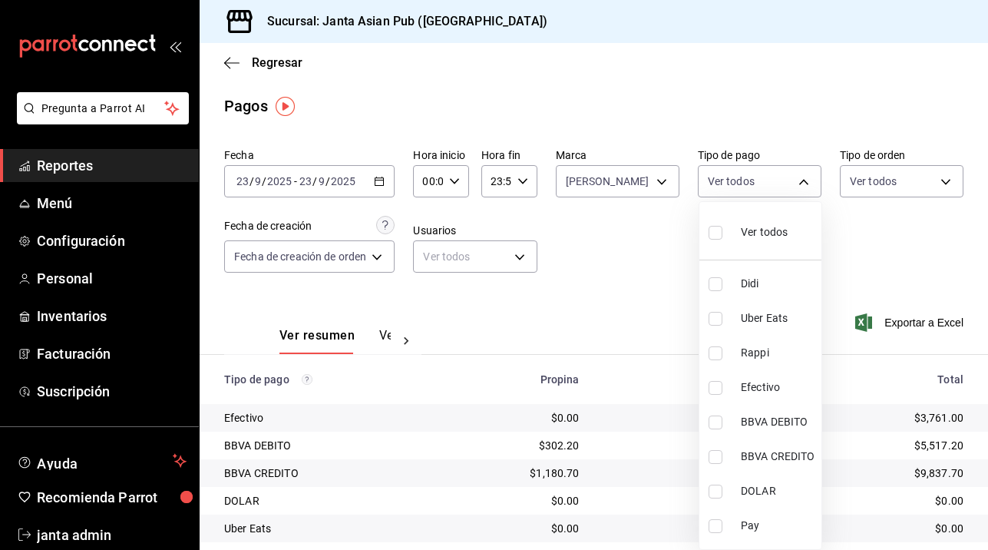
checkbox input "true"
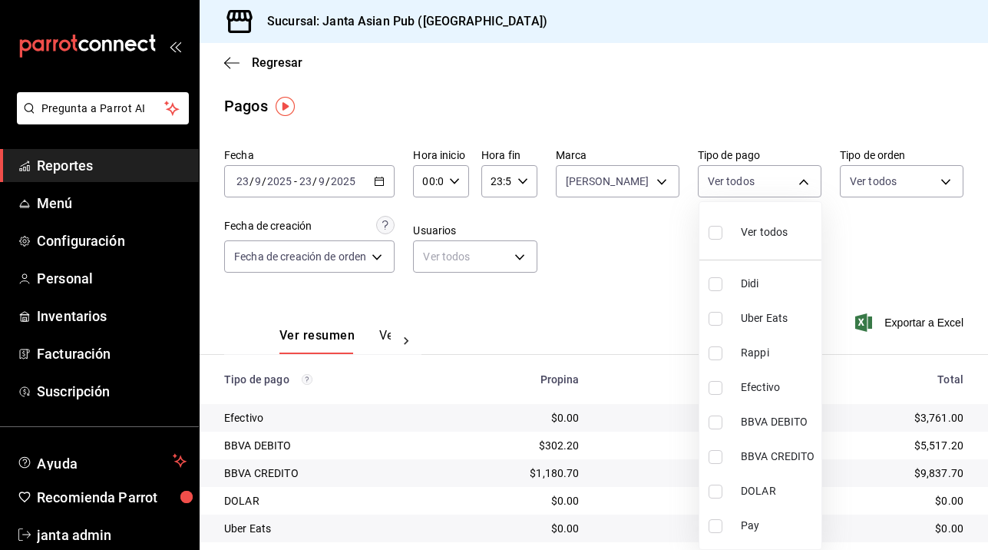
checkbox input "true"
click at [946, 180] on div at bounding box center [494, 275] width 988 height 550
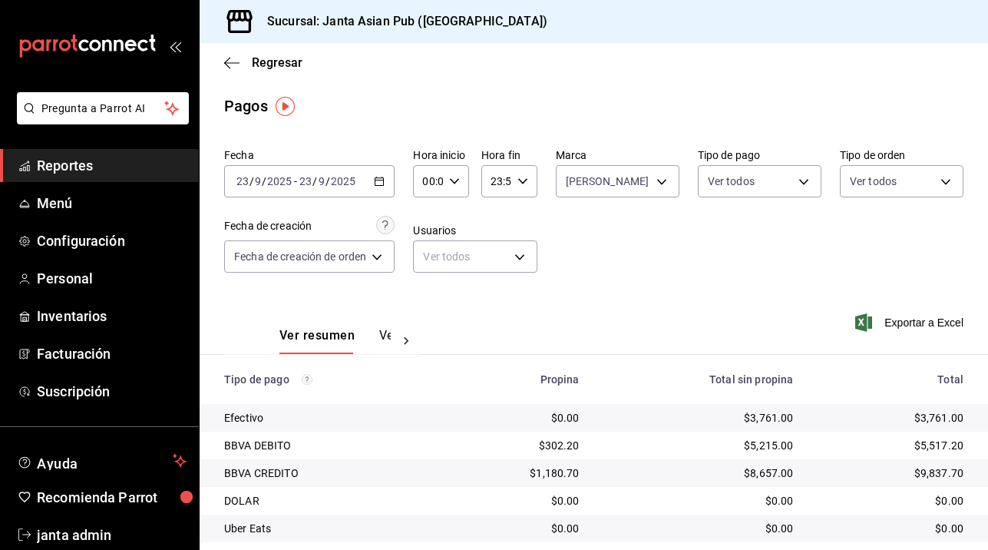
click at [946, 180] on body "Pregunta a Parrot AI Reportes Menú Configuración Personal Inventarios Facturaci…" at bounding box center [494, 275] width 988 height 550
click at [855, 242] on input "checkbox" at bounding box center [857, 241] width 14 height 14
checkbox input "true"
type input "cecbe1d2-0685-4b91-9b18-30ed67a7ce8a,c7915639-2b54-4f57-83bf-29acfaaa6073,EXTER…"
checkbox input "true"
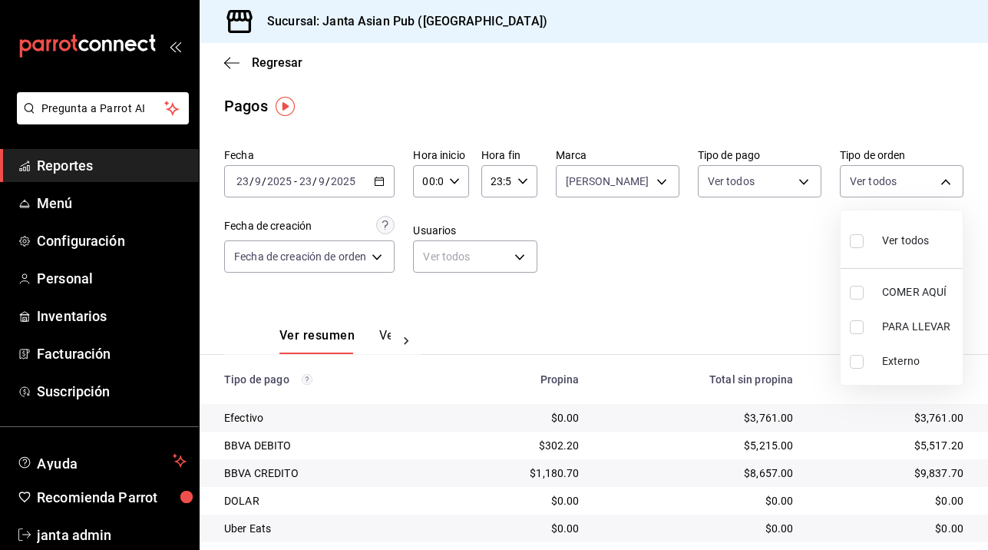
checkbox input "true"
click at [806, 182] on div at bounding box center [494, 275] width 988 height 550
click at [806, 182] on body "Pregunta a Parrot AI Reportes Menú Configuración Personal Inventarios Facturaci…" at bounding box center [494, 275] width 988 height 550
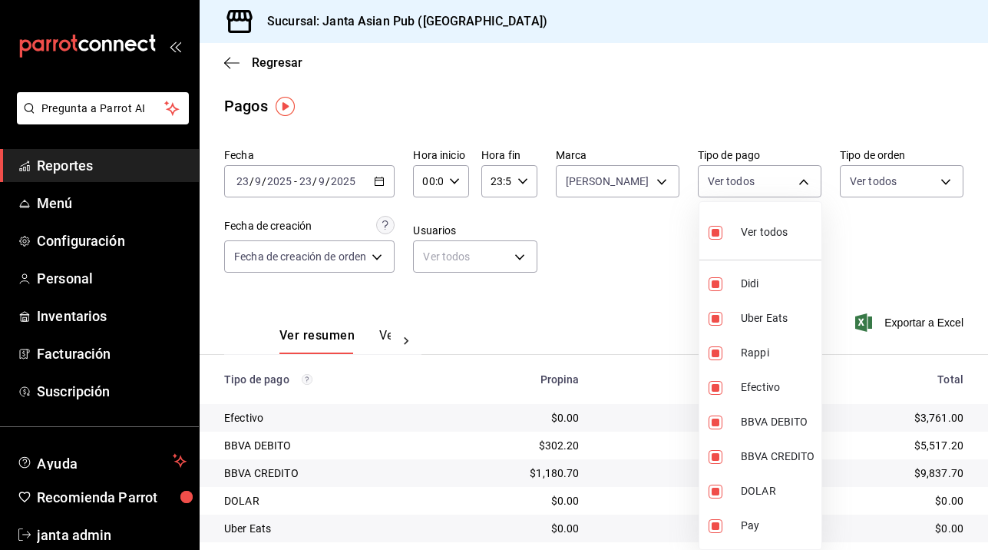
click at [606, 255] on div at bounding box center [494, 275] width 988 height 550
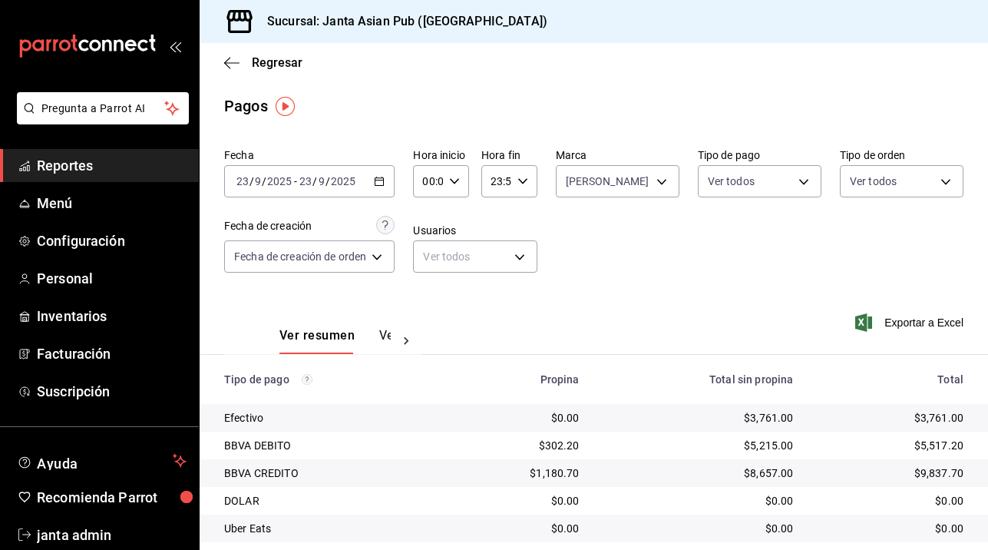
click at [664, 395] on th "Total sin propina" at bounding box center [699, 379] width 214 height 49
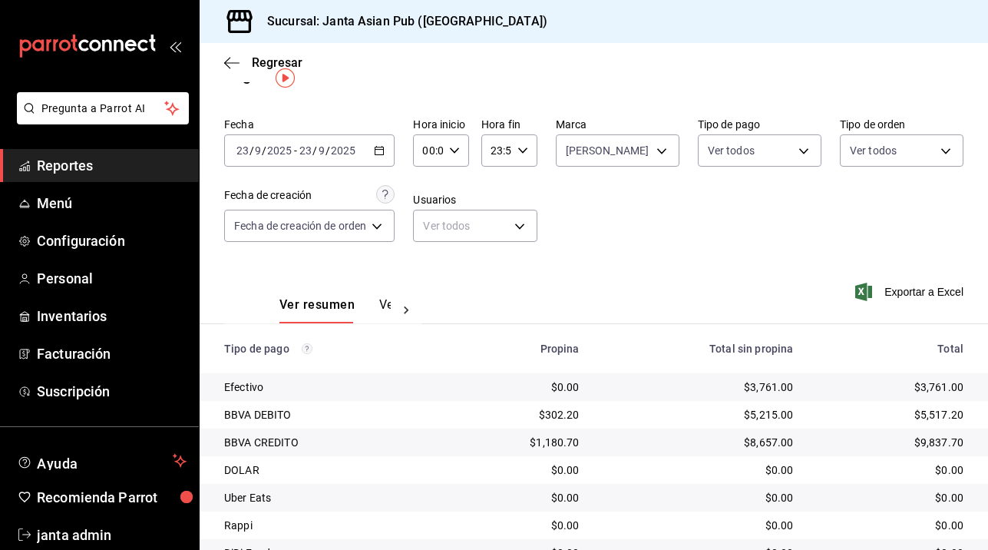
click at [660, 395] on td "$3,761.00" at bounding box center [699, 387] width 214 height 28
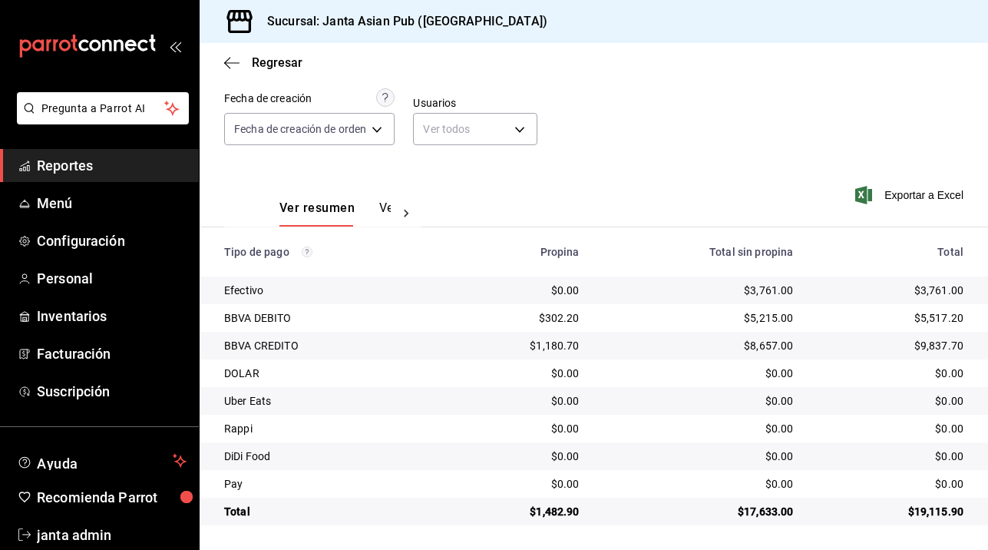
scroll to position [127, 0]
click at [717, 146] on div "Fecha 2025-09-23 23 / 9 / 2025 - 2025-09-23 23 / 9 / 2025 Hora inicio 00:00 Hor…" at bounding box center [594, 89] width 740 height 149
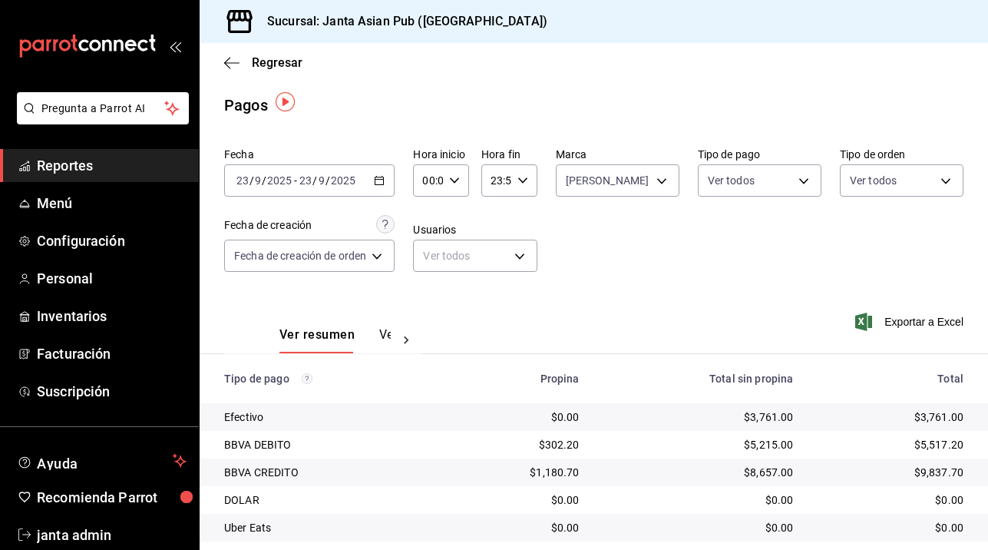
scroll to position [-1, 0]
click at [638, 335] on div "Ver resumen Ver pagos Exportar a Excel" at bounding box center [594, 331] width 789 height 81
click at [382, 181] on icon "button" at bounding box center [379, 181] width 11 height 11
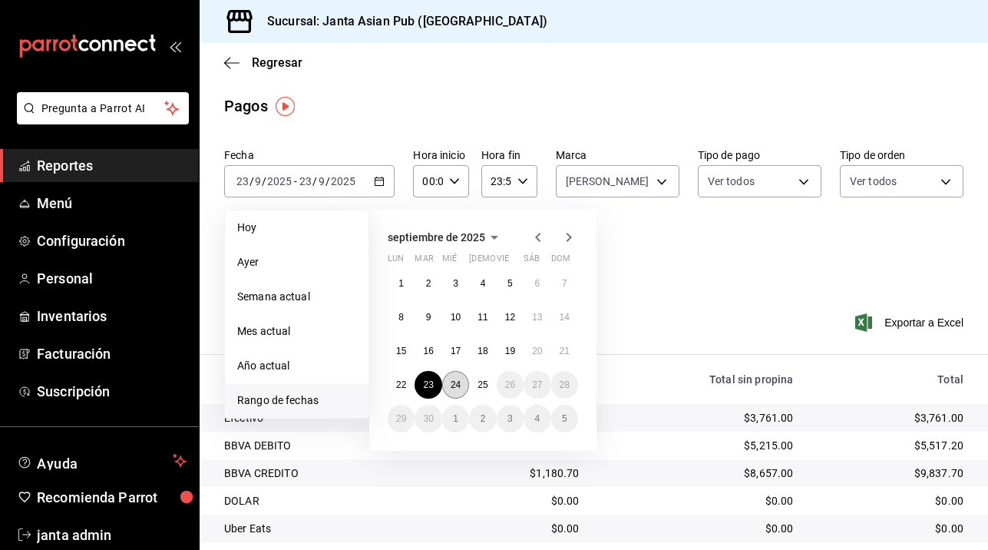
click at [452, 385] on abbr "24" at bounding box center [456, 384] width 10 height 11
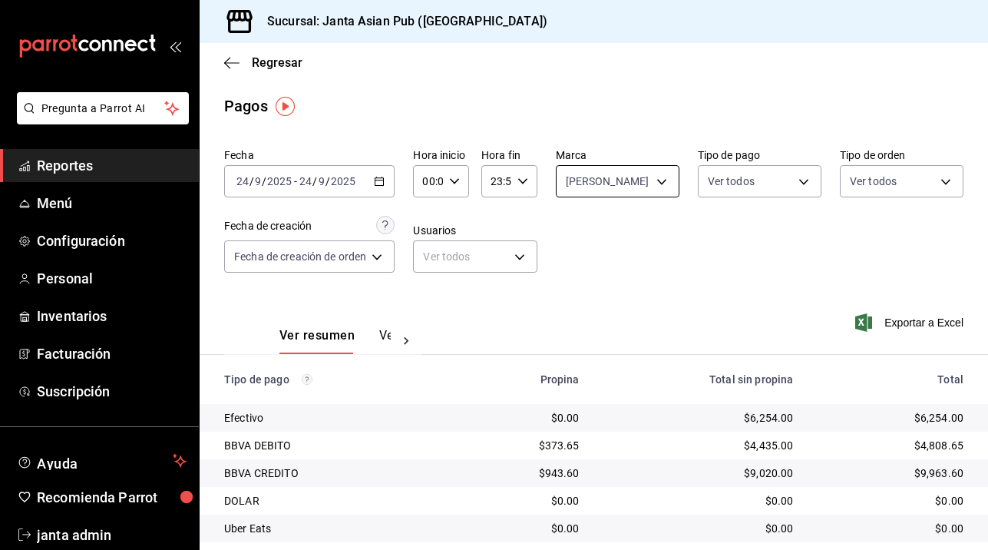
click at [668, 174] on body "Pregunta a Parrot AI Reportes Menú Configuración Personal Inventarios Facturaci…" at bounding box center [494, 275] width 988 height 550
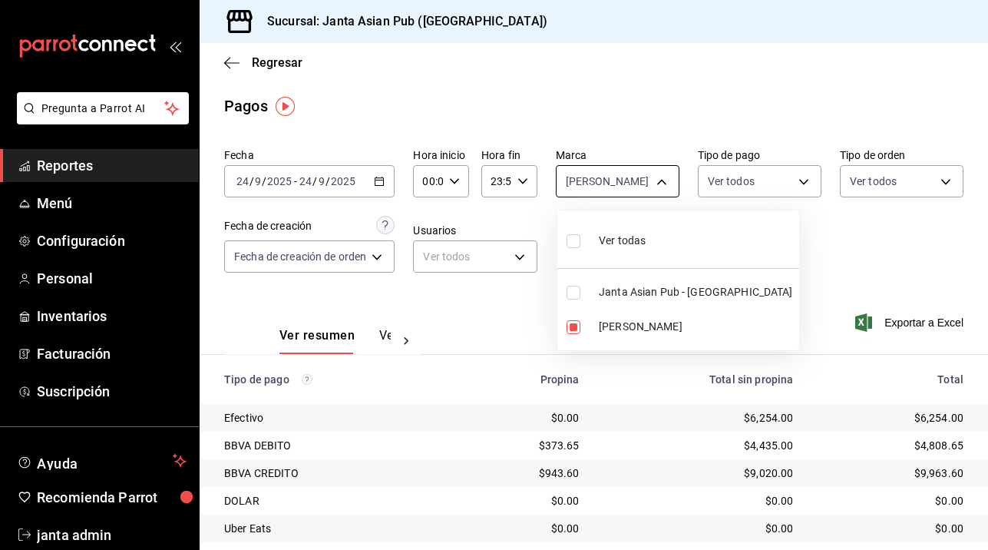
click at [668, 174] on div at bounding box center [494, 275] width 988 height 550
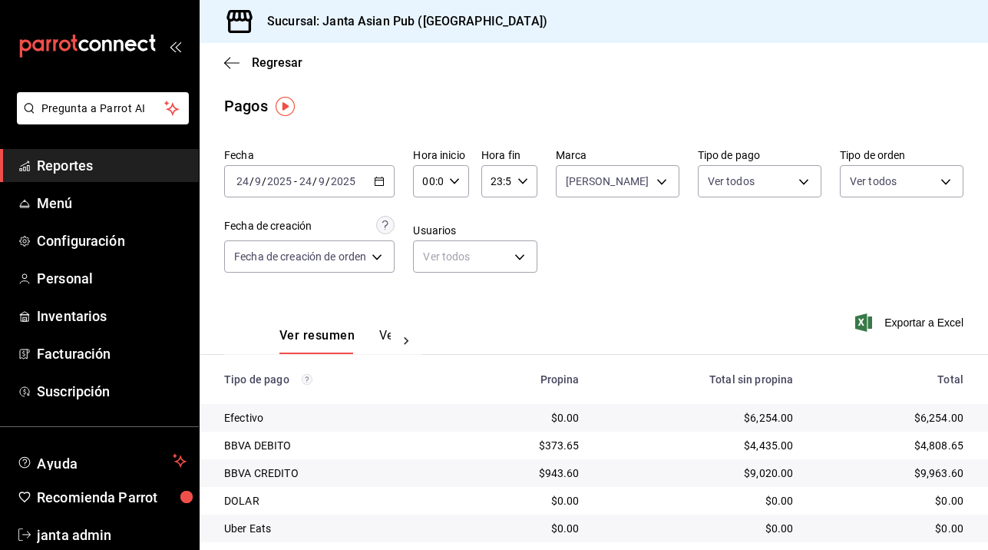
click at [569, 465] on div "$943.60" at bounding box center [519, 472] width 121 height 15
click at [634, 272] on div "Fecha 2025-09-24 24 / 9 / 2025 - 2025-09-24 24 / 9 / 2025 Hora inicio 00:00 Hor…" at bounding box center [594, 216] width 740 height 149
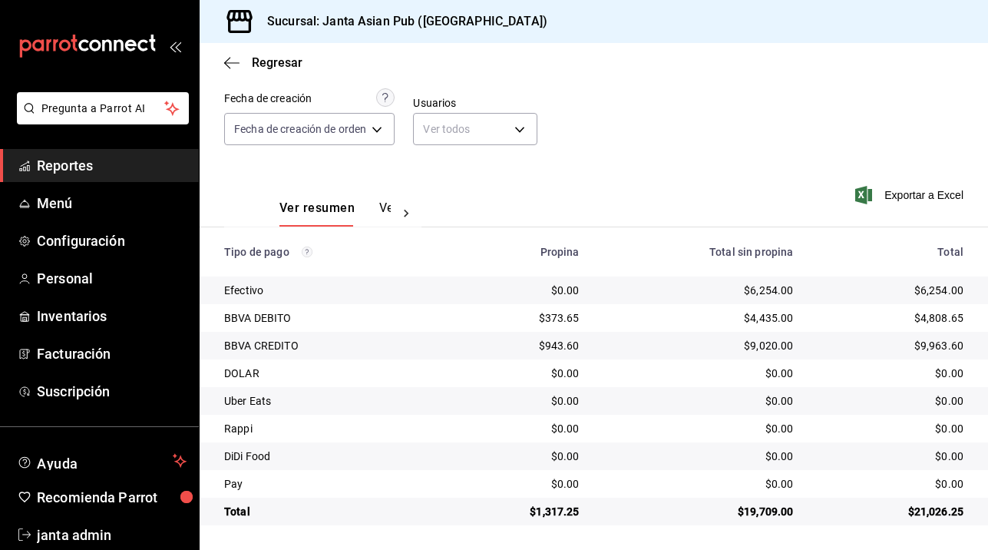
scroll to position [127, 0]
click at [674, 123] on div "Fecha 2025-09-24 24 / 9 / 2025 - 2025-09-24 24 / 9 / 2025 Hora inicio 00:00 Hor…" at bounding box center [594, 89] width 740 height 149
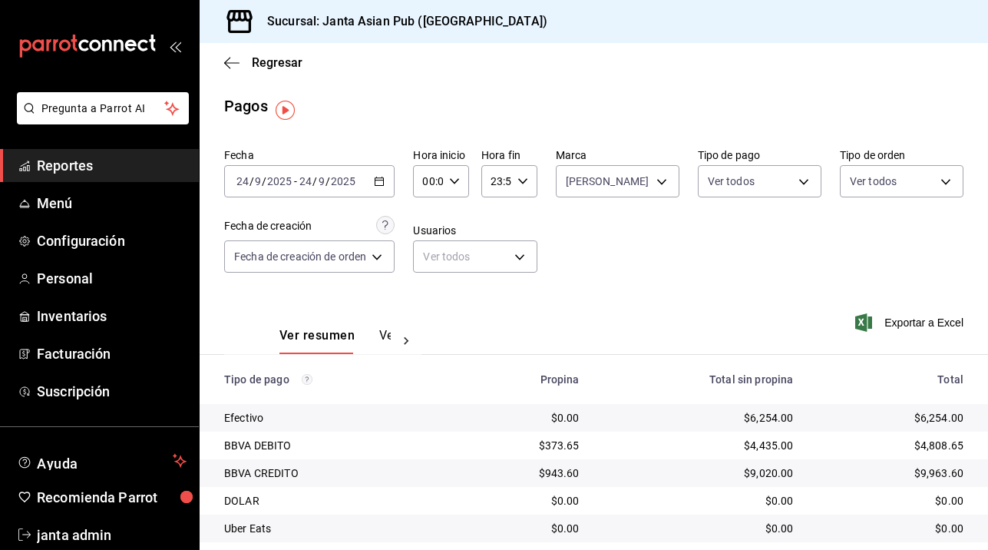
scroll to position [0, 0]
